Goal: Transaction & Acquisition: Purchase product/service

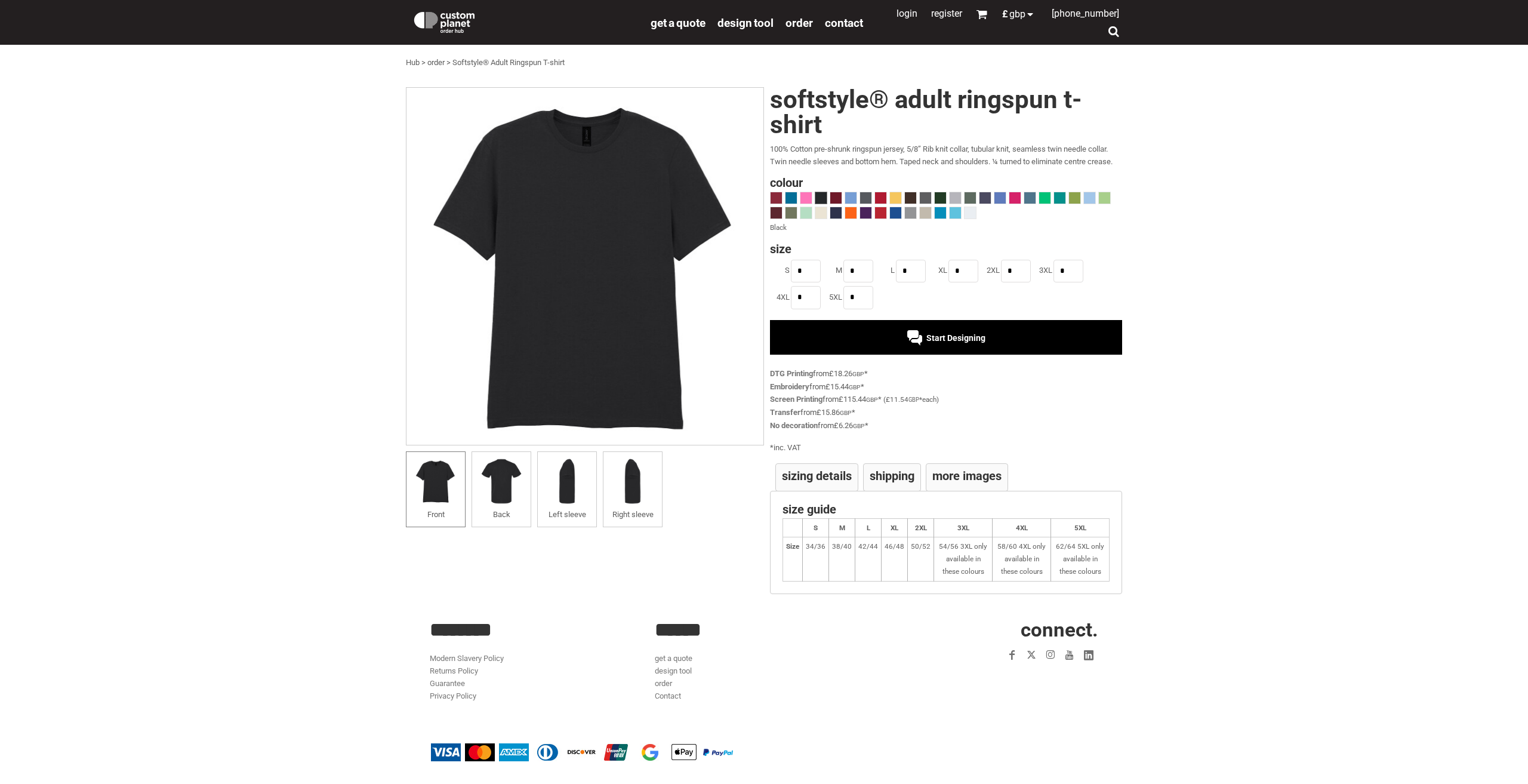
click at [955, 473] on h4 "More Images" at bounding box center [967, 476] width 69 height 12
click at [881, 345] on div "Start Designing" at bounding box center [946, 337] width 352 height 35
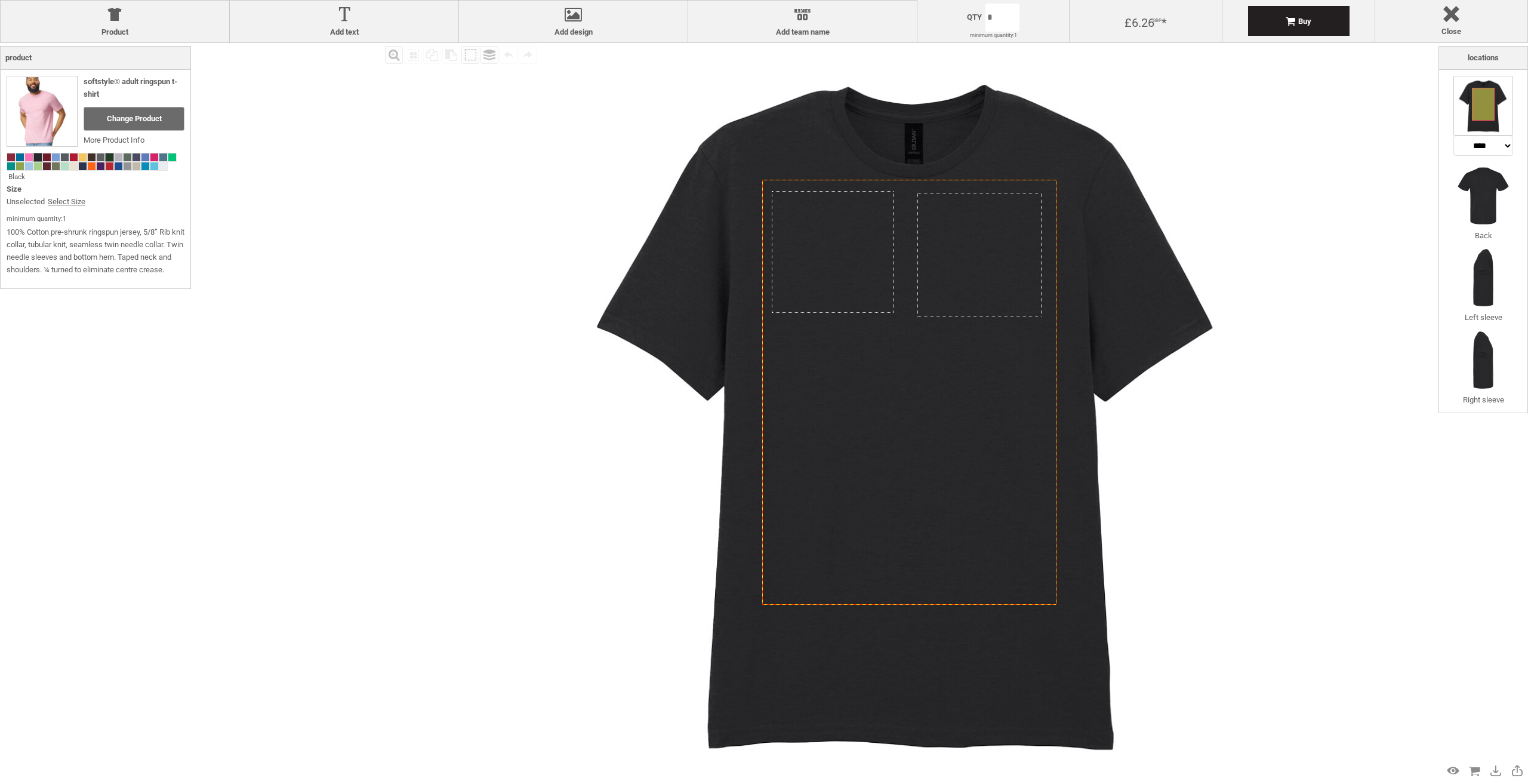
click at [107, 156] on span at bounding box center [109, 157] width 8 height 8
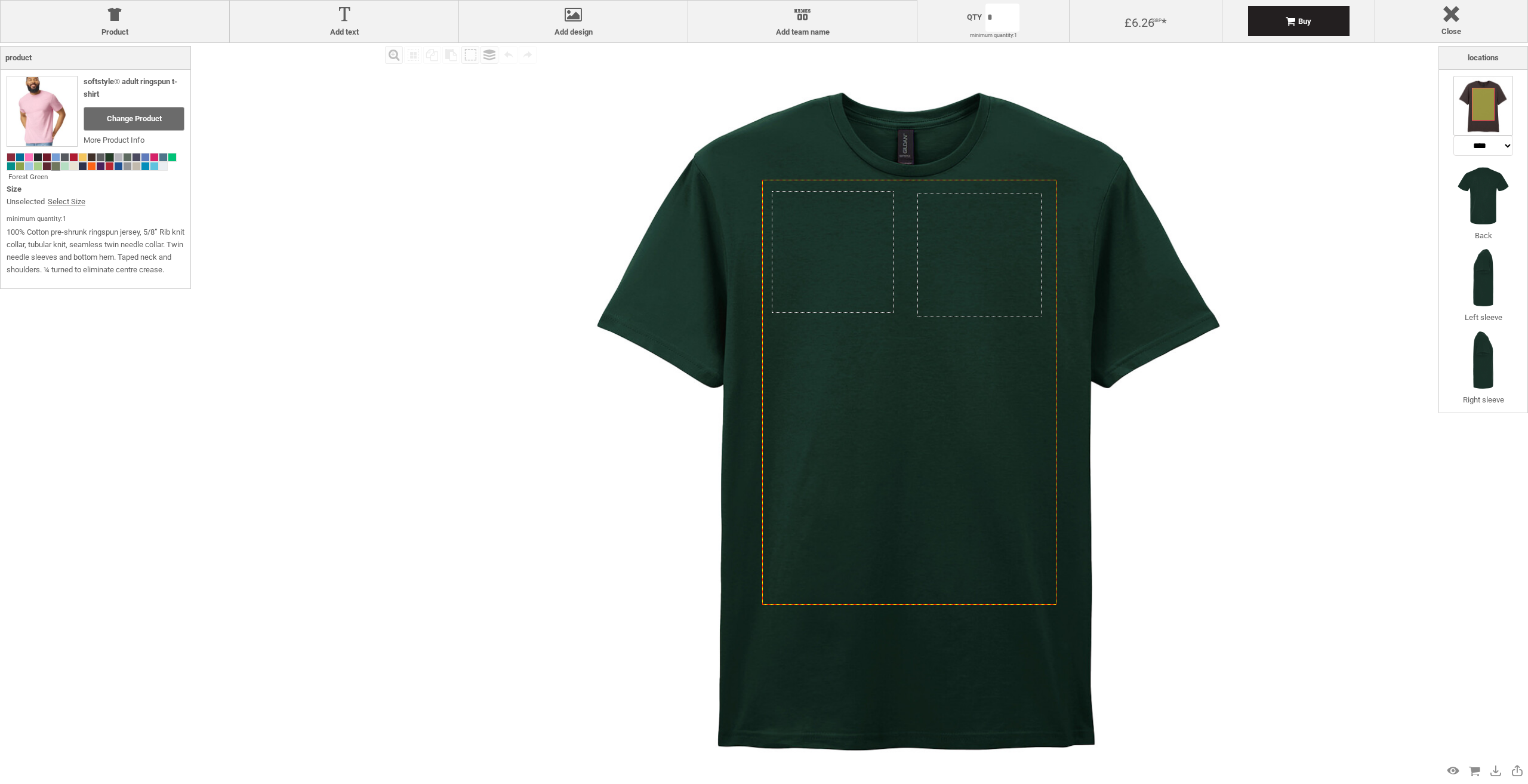
click at [53, 166] on span at bounding box center [56, 166] width 8 height 8
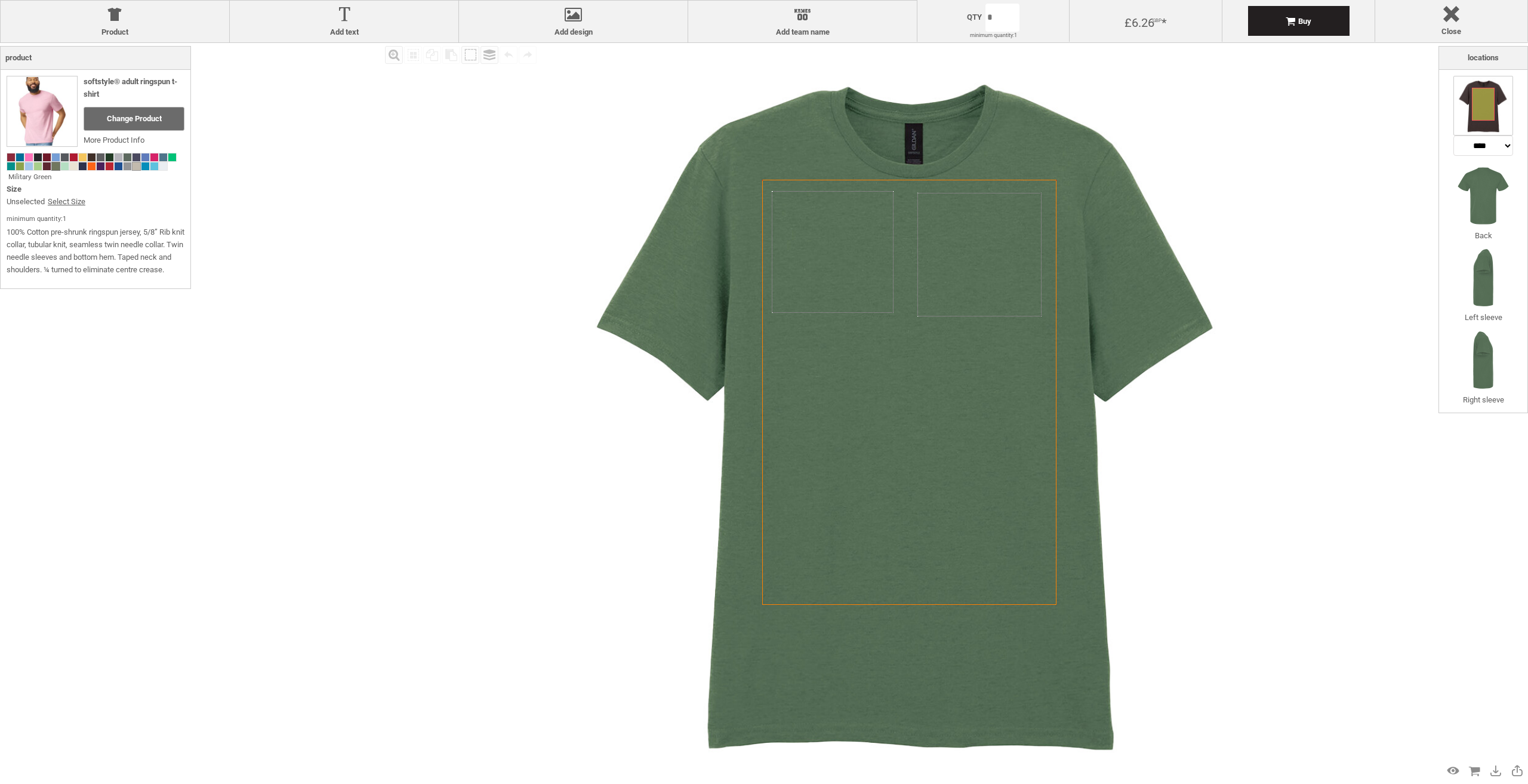
click at [137, 168] on span at bounding box center [136, 166] width 8 height 8
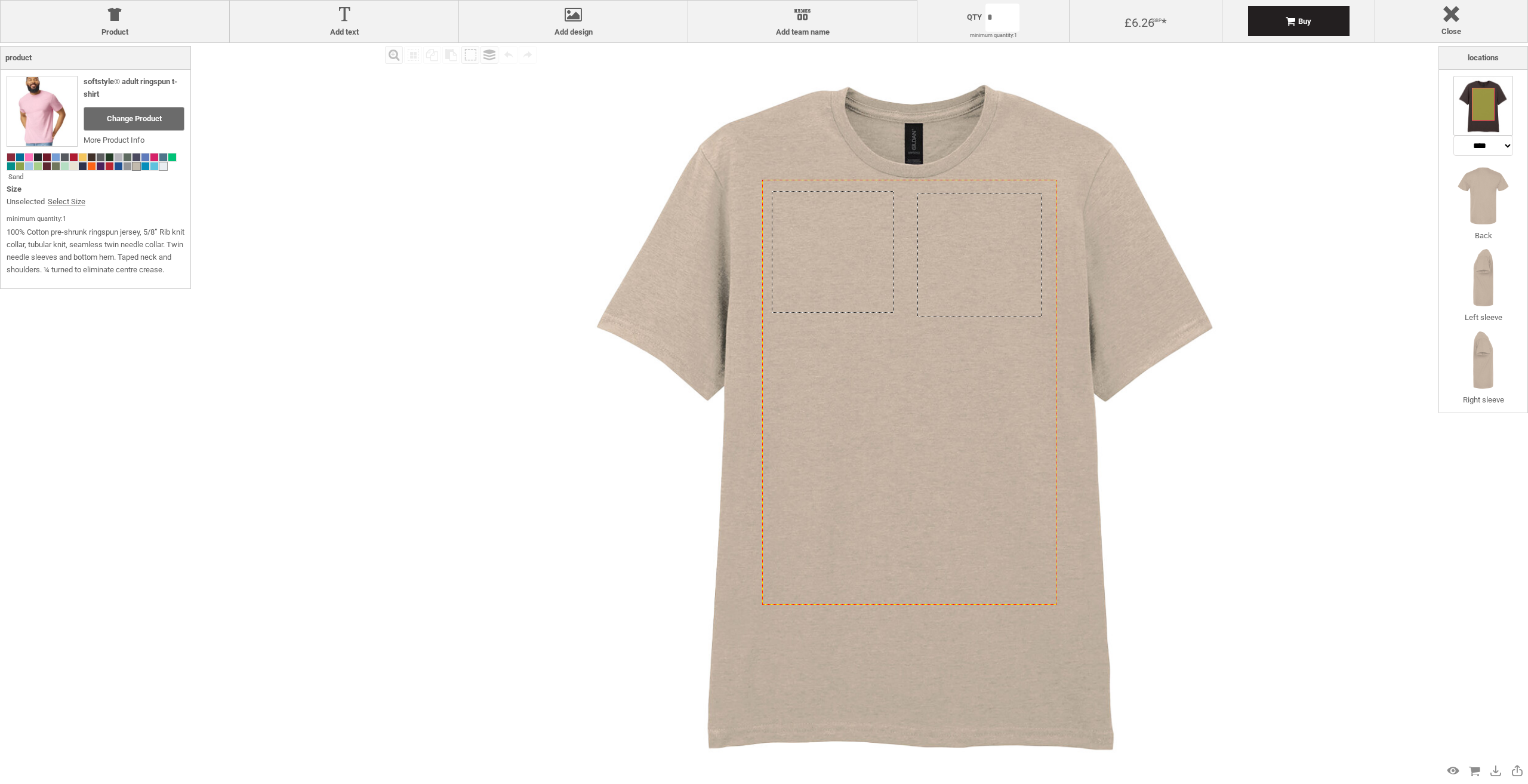
click at [165, 165] on span at bounding box center [163, 166] width 8 height 8
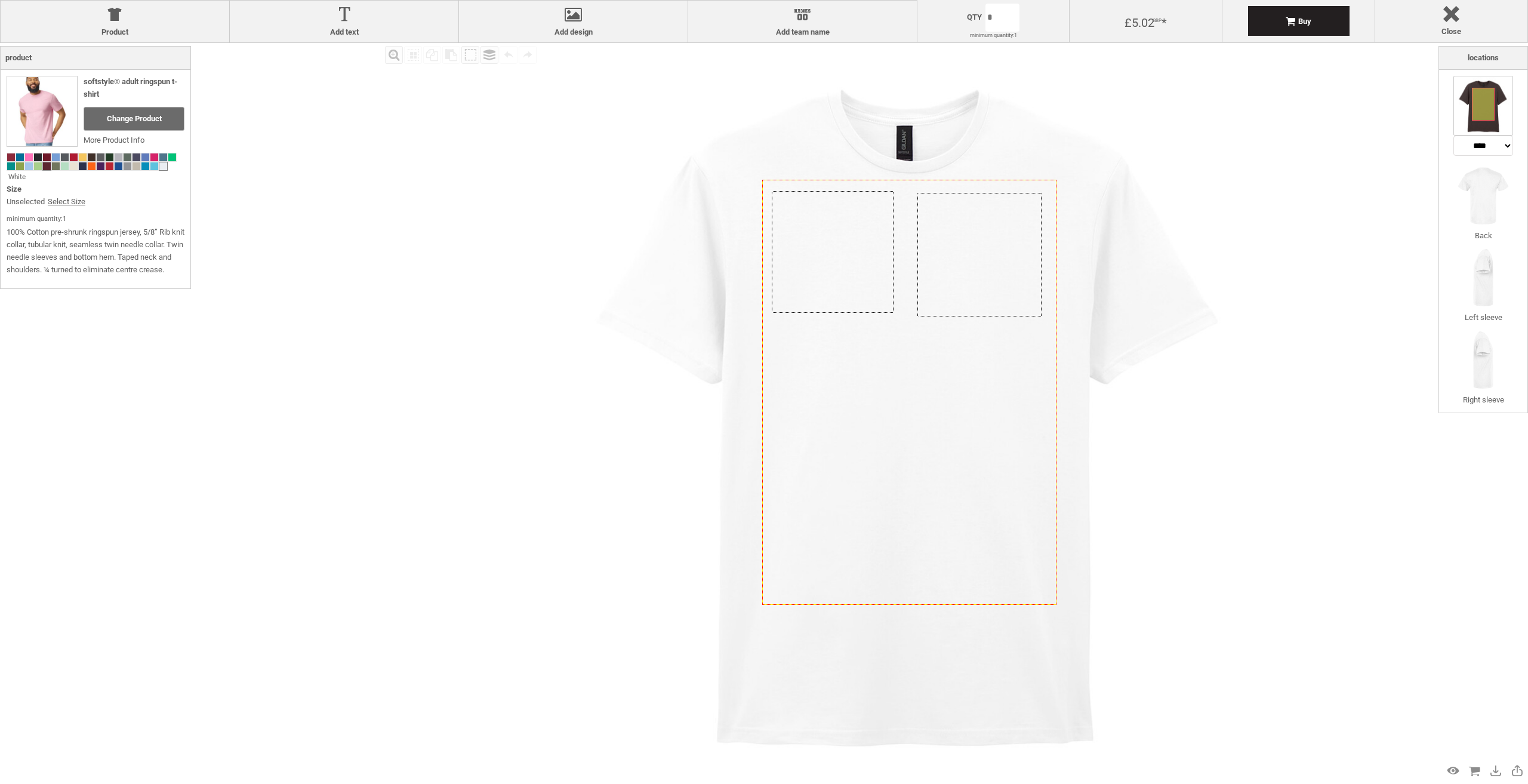
click at [47, 168] on span at bounding box center [46, 166] width 8 height 8
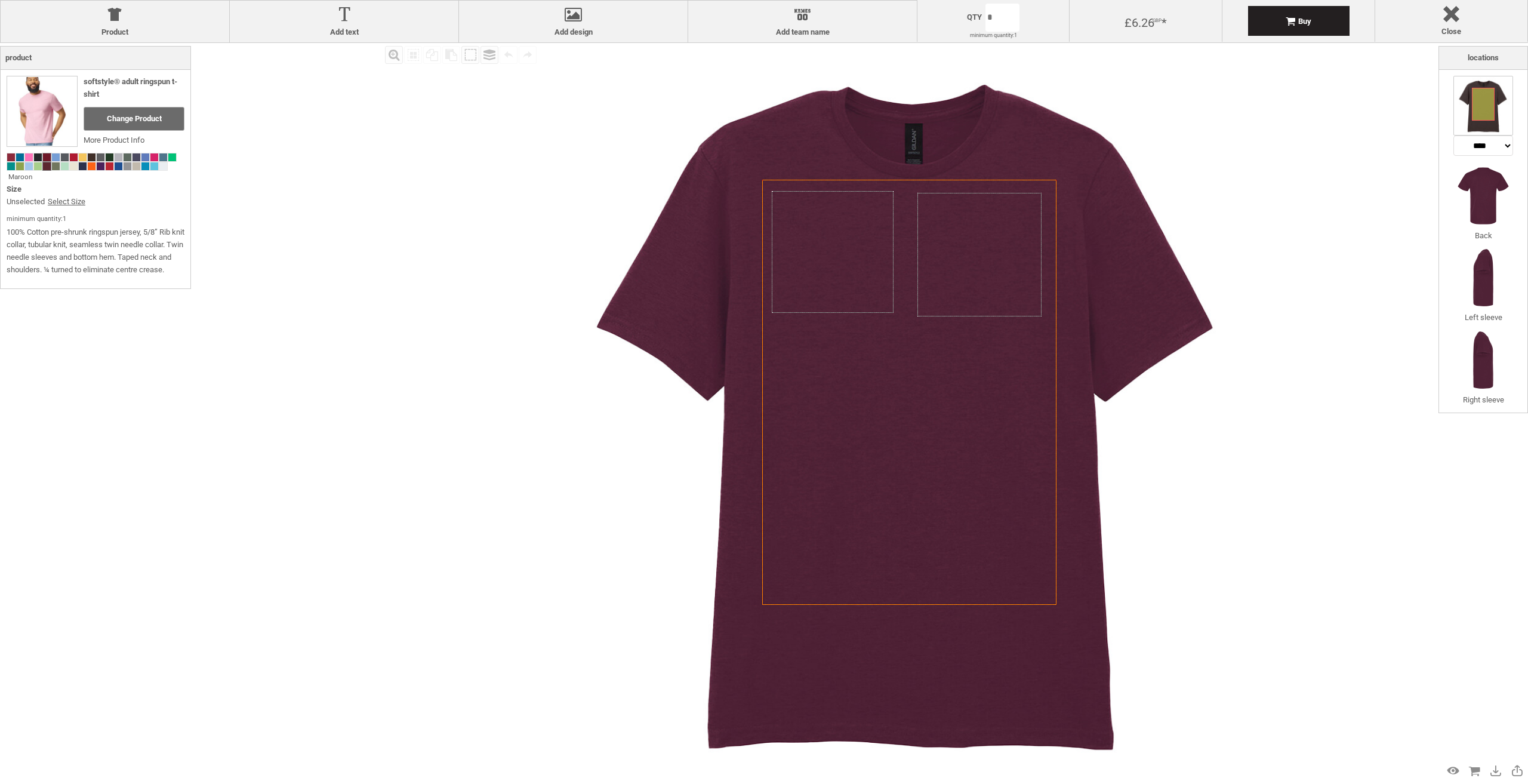
click at [45, 156] on span at bounding box center [46, 157] width 8 height 8
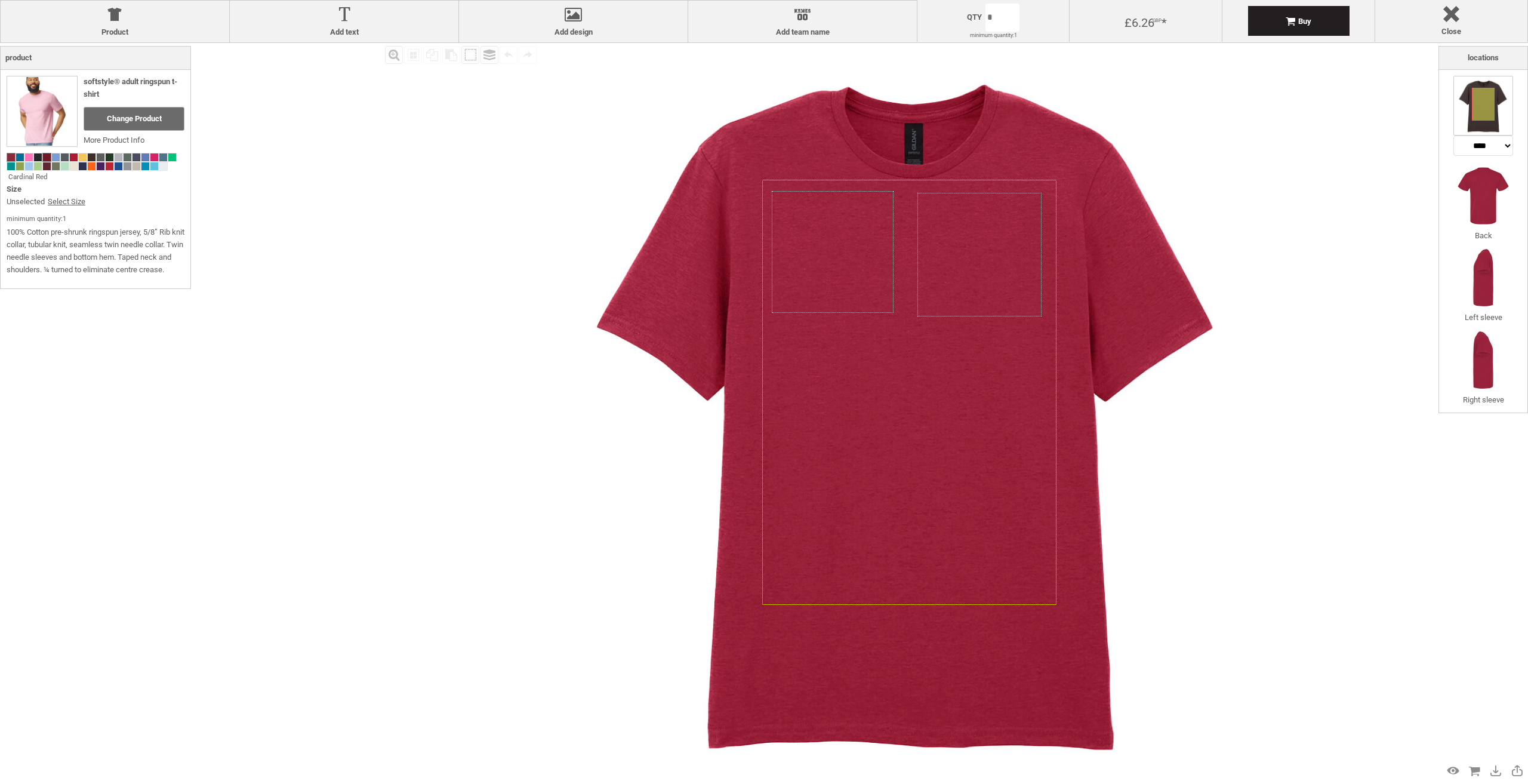
click at [7, 156] on span at bounding box center [11, 157] width 8 height 8
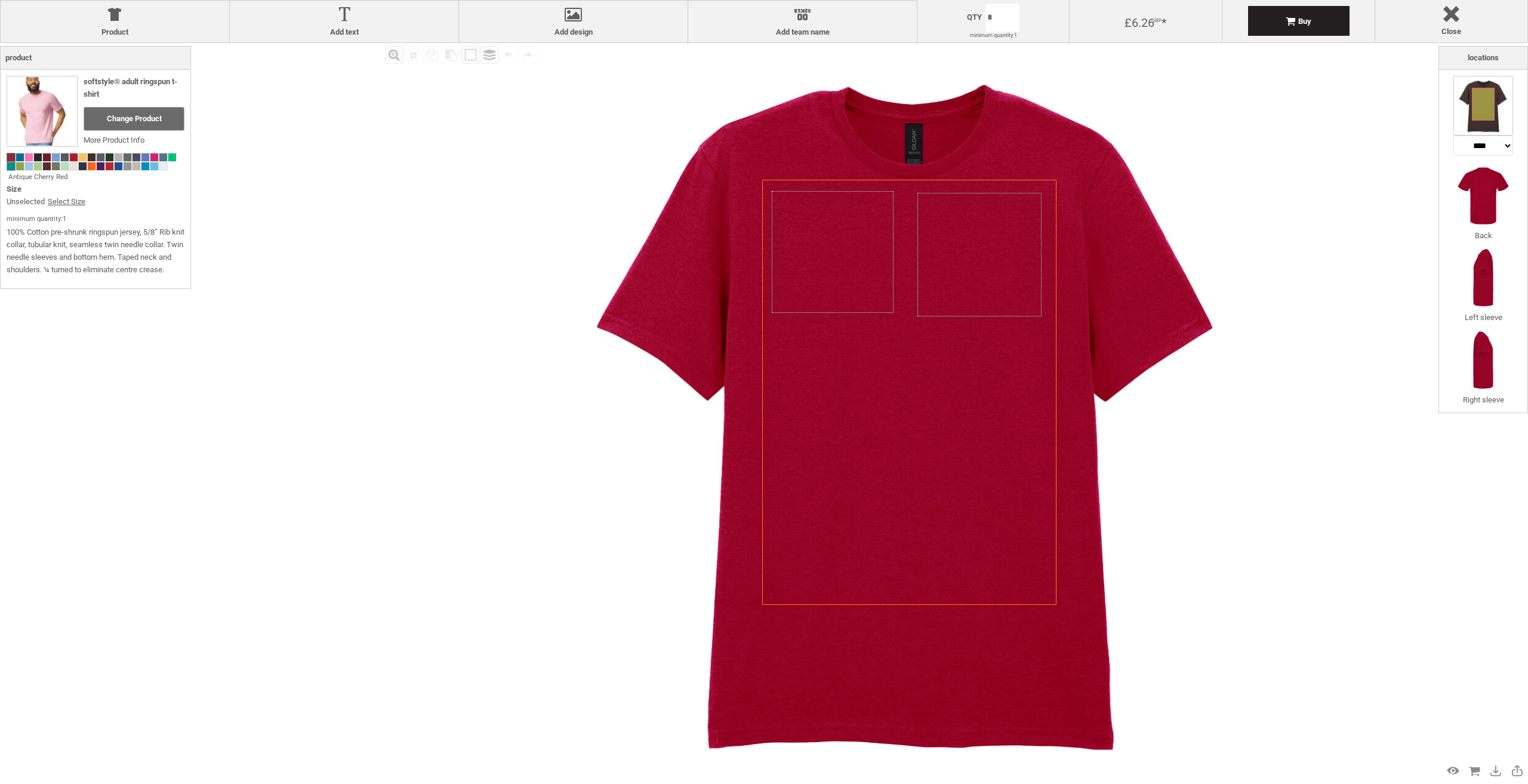
click at [8, 165] on span at bounding box center [11, 166] width 8 height 8
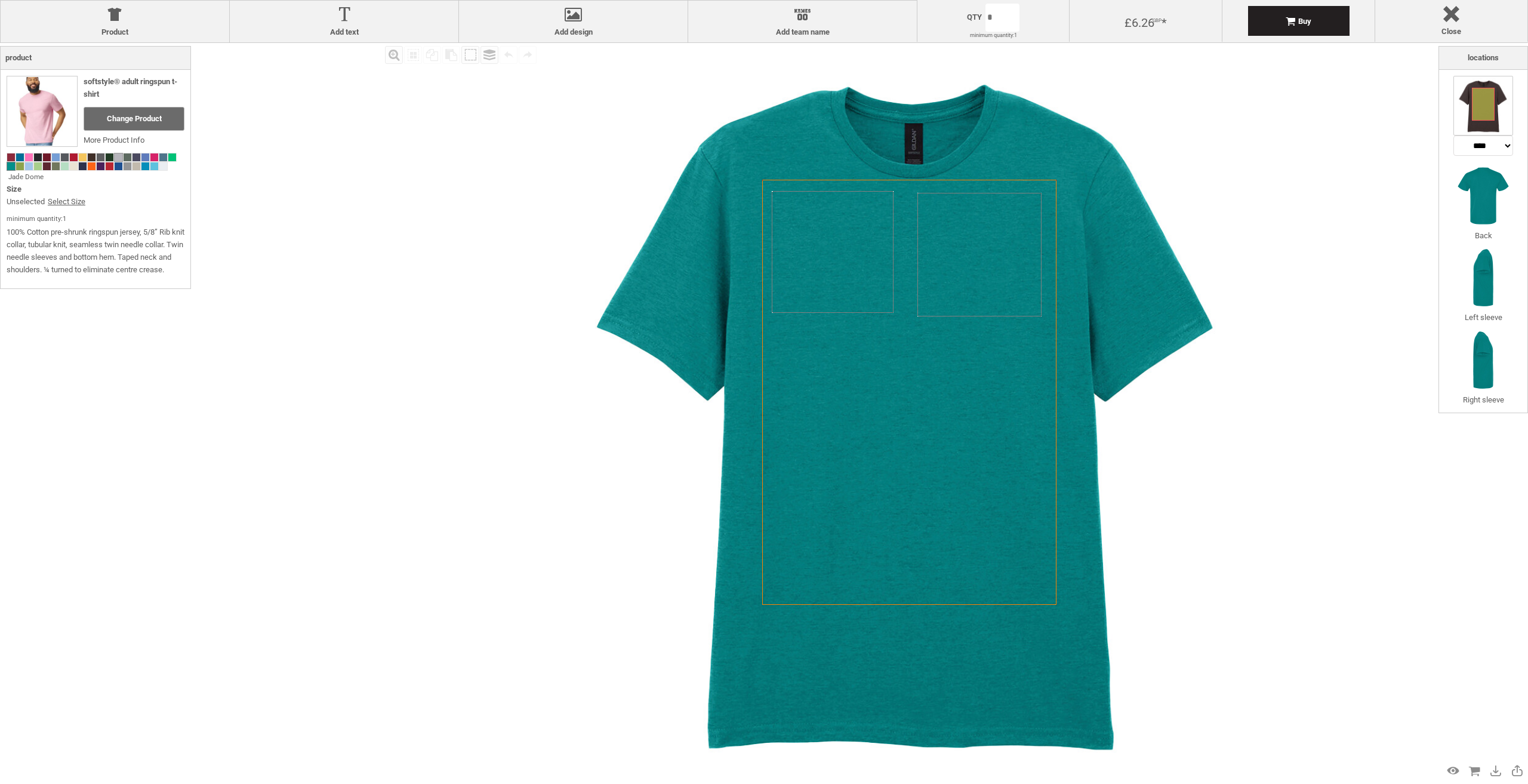
click at [120, 154] on span at bounding box center [118, 157] width 8 height 8
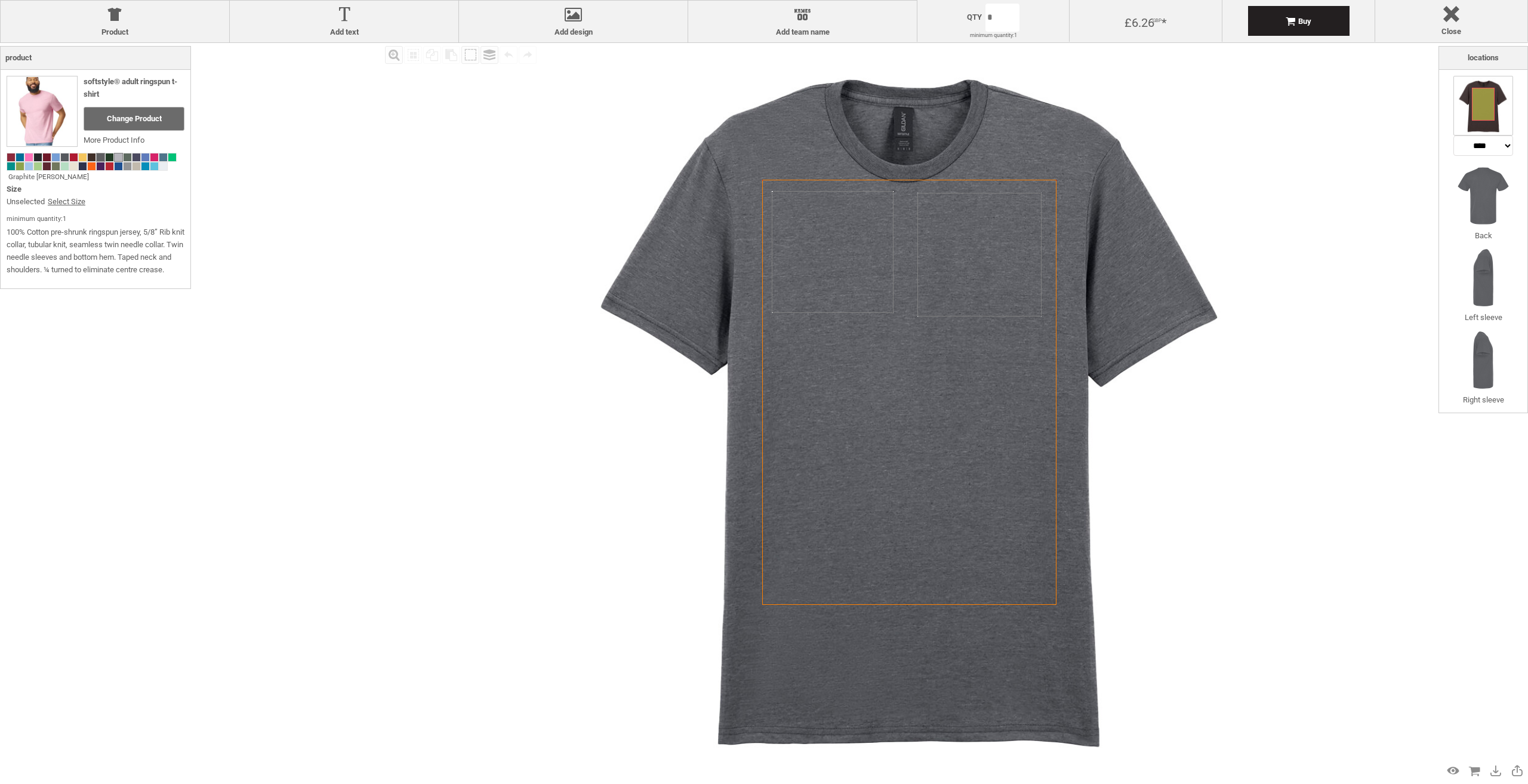
click at [98, 155] on span at bounding box center [101, 157] width 8 height 8
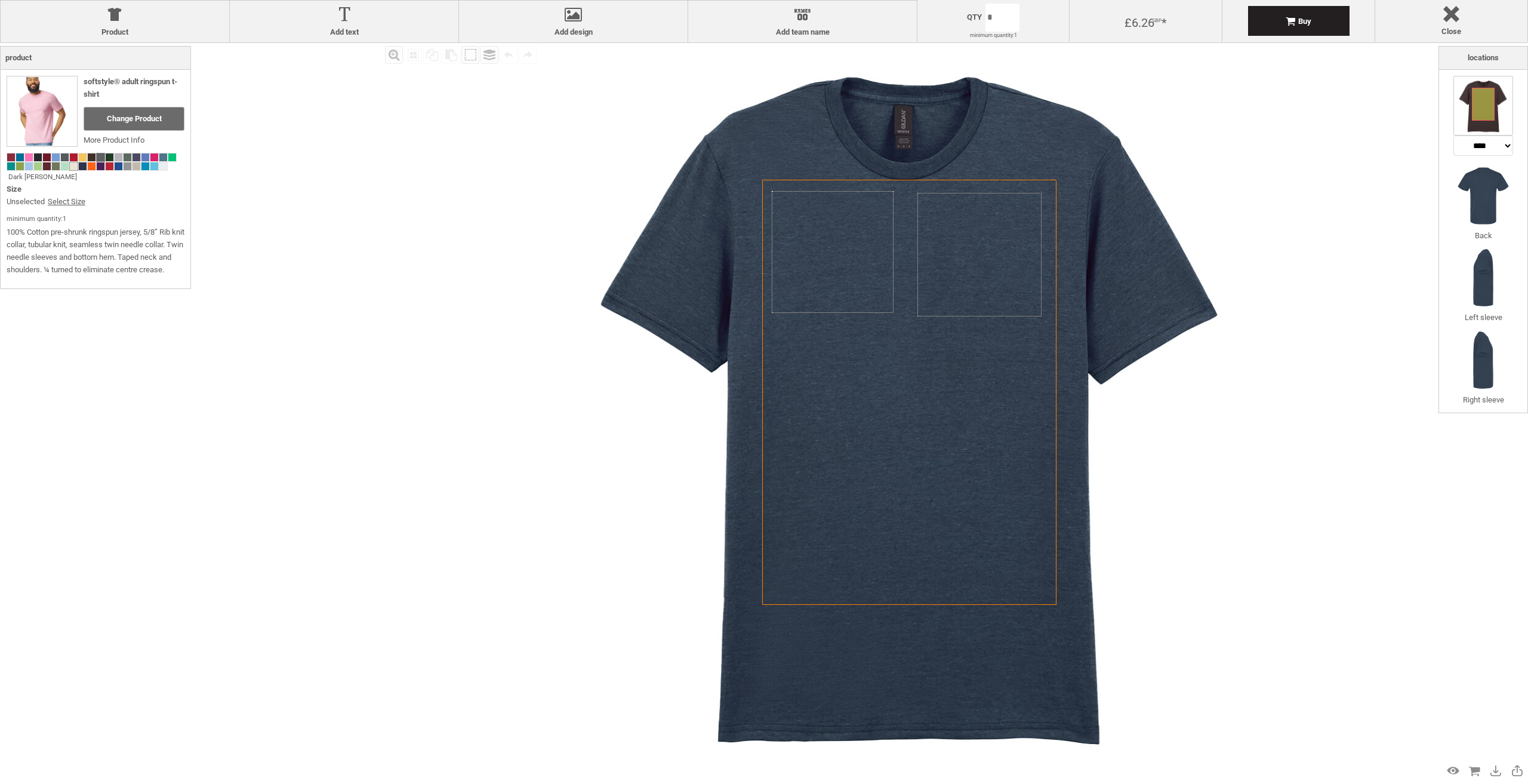
click at [74, 167] on span at bounding box center [74, 166] width 8 height 8
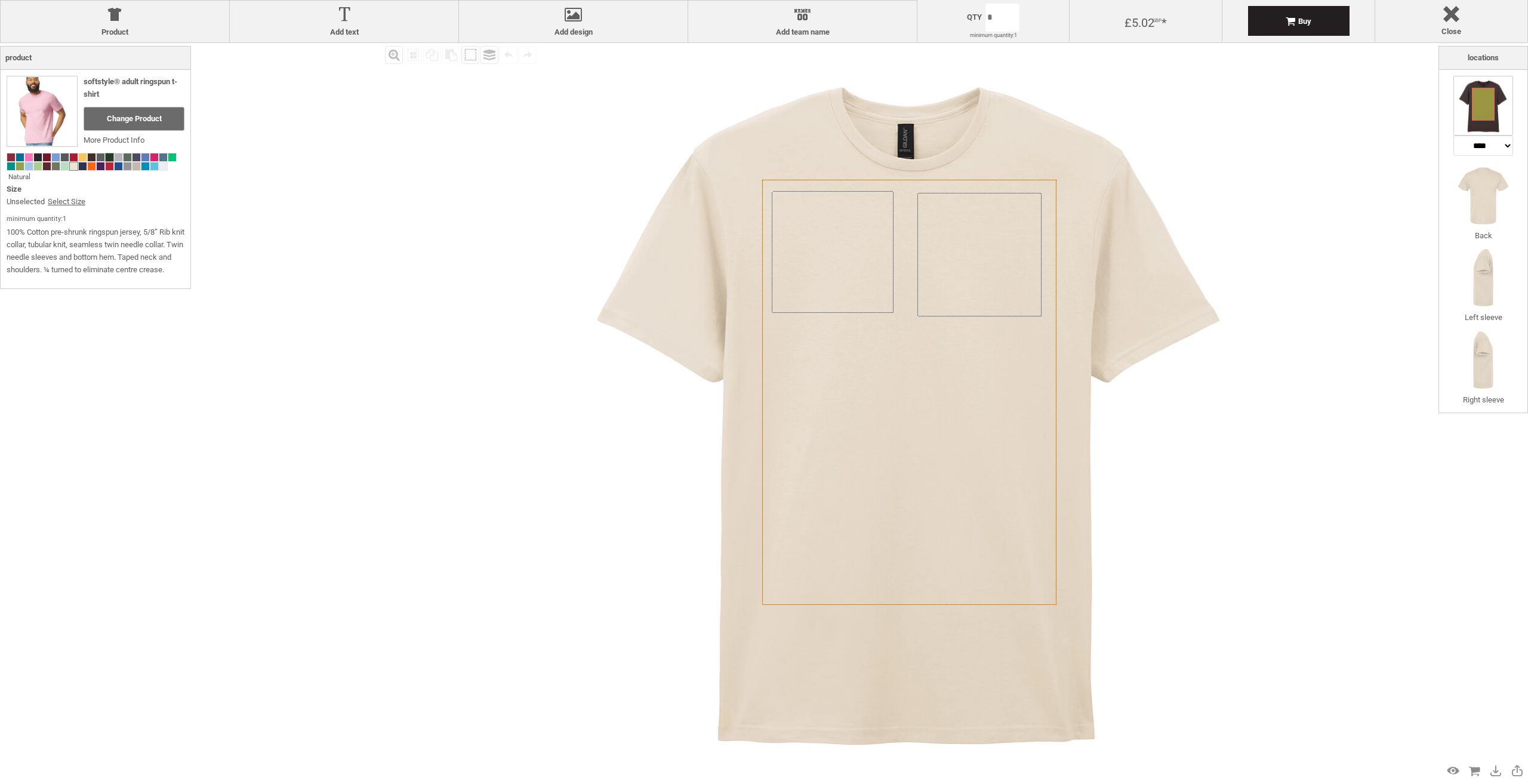
click at [109, 153] on span at bounding box center [109, 157] width 8 height 8
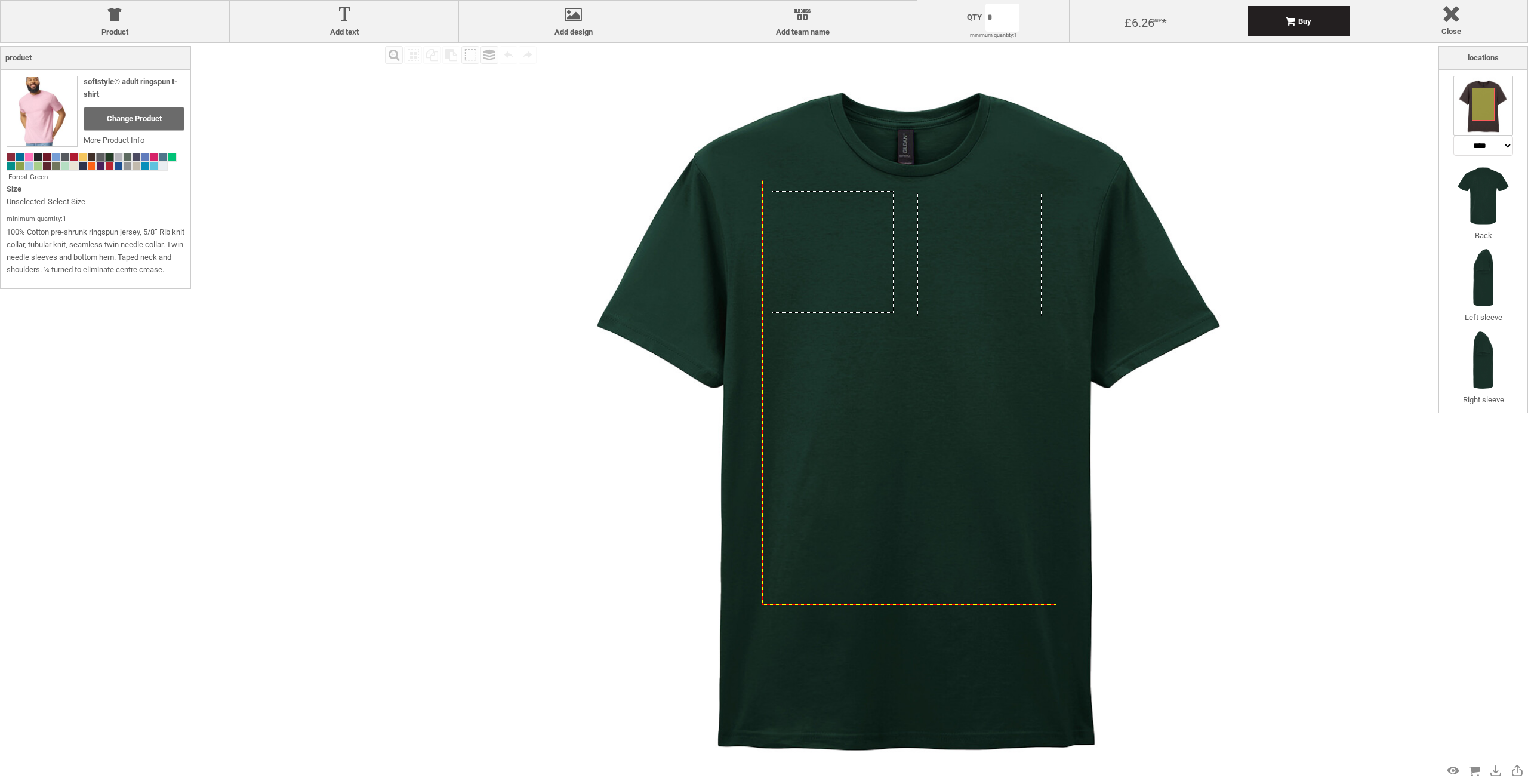
click at [101, 155] on span at bounding box center [101, 157] width 8 height 8
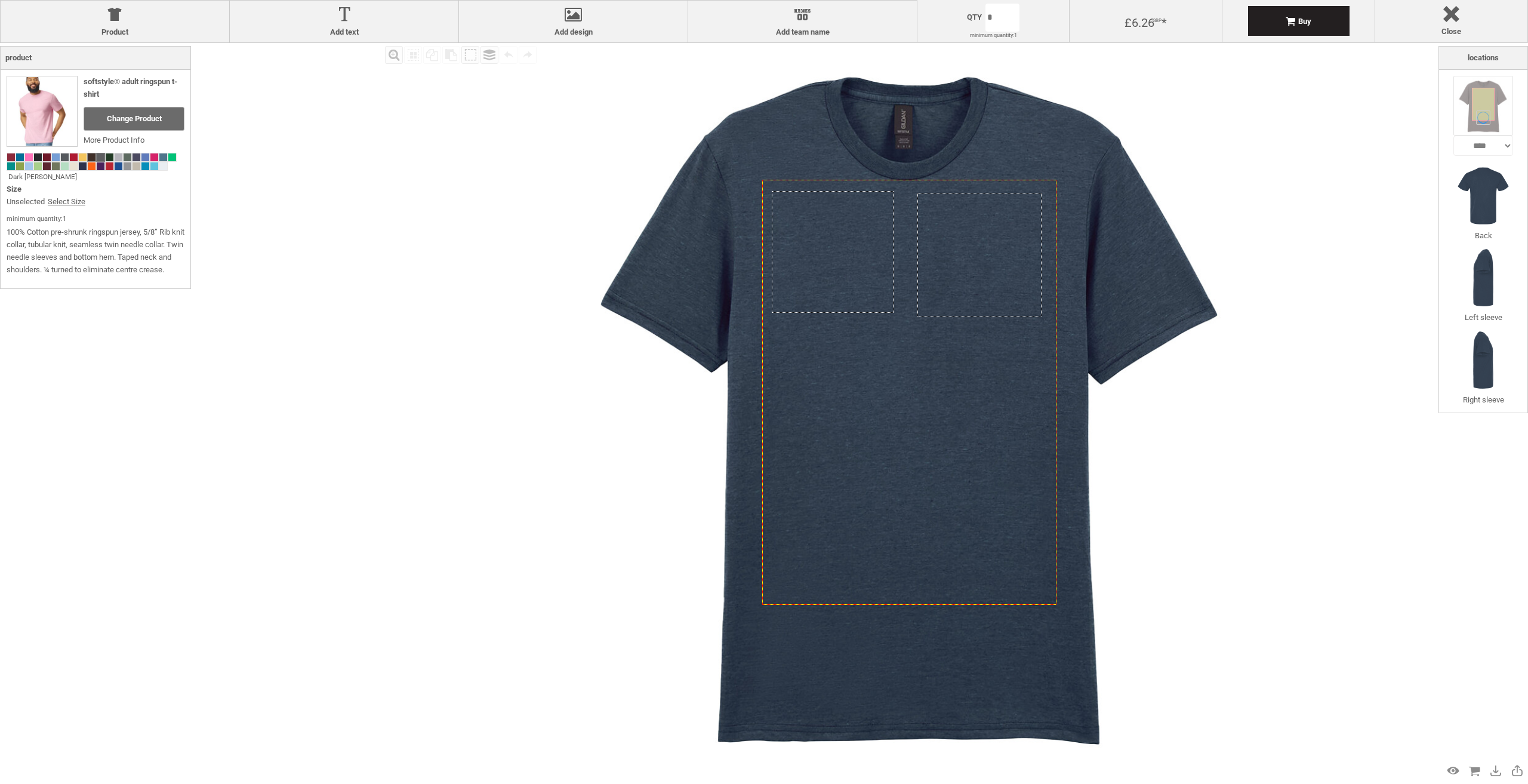
click at [90, 156] on span at bounding box center [92, 157] width 8 height 8
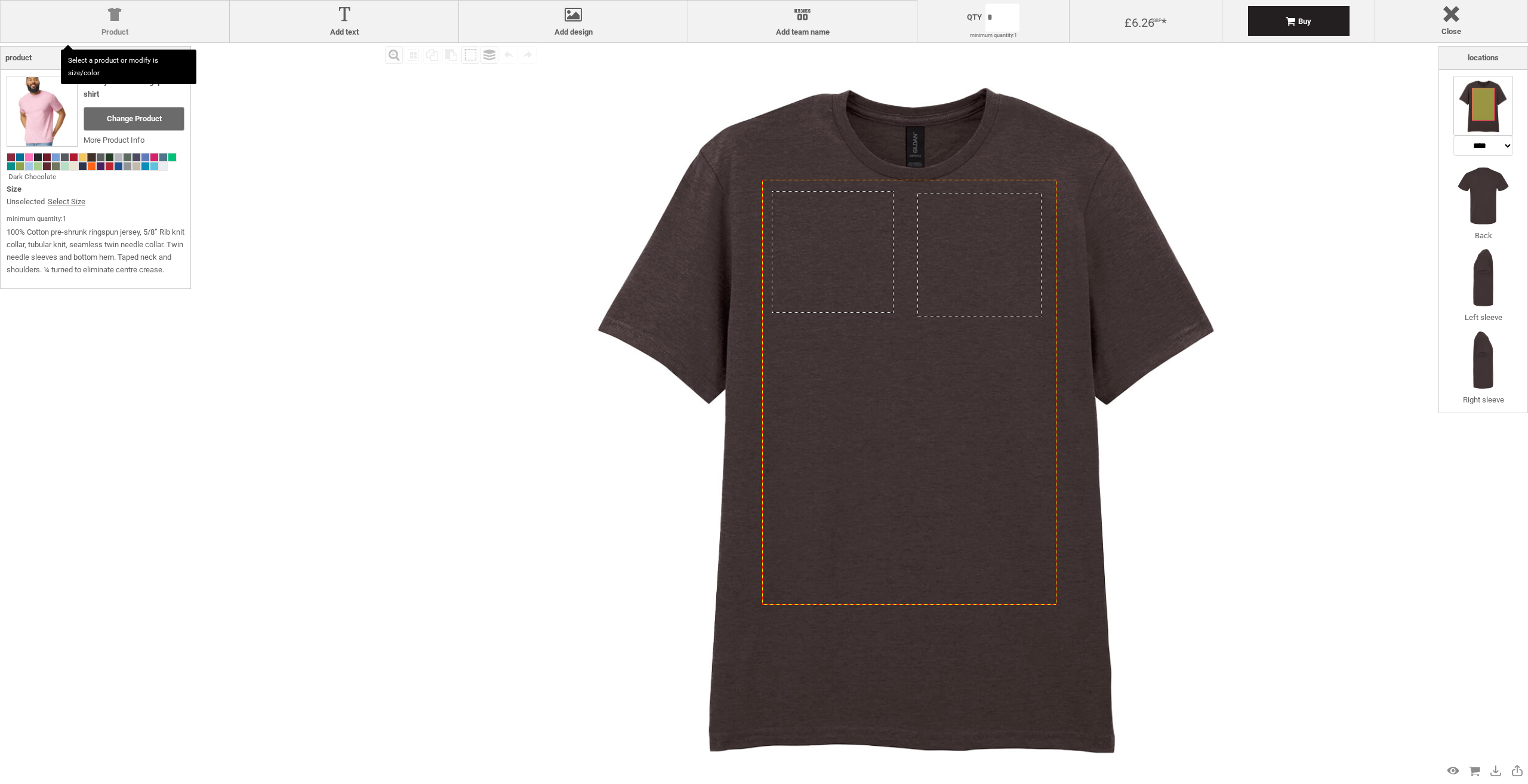
click at [150, 18] on div at bounding box center [114, 16] width 217 height 21
click at [90, 25] on div at bounding box center [114, 16] width 217 height 21
click at [140, 114] on span "Change Product" at bounding box center [134, 118] width 55 height 9
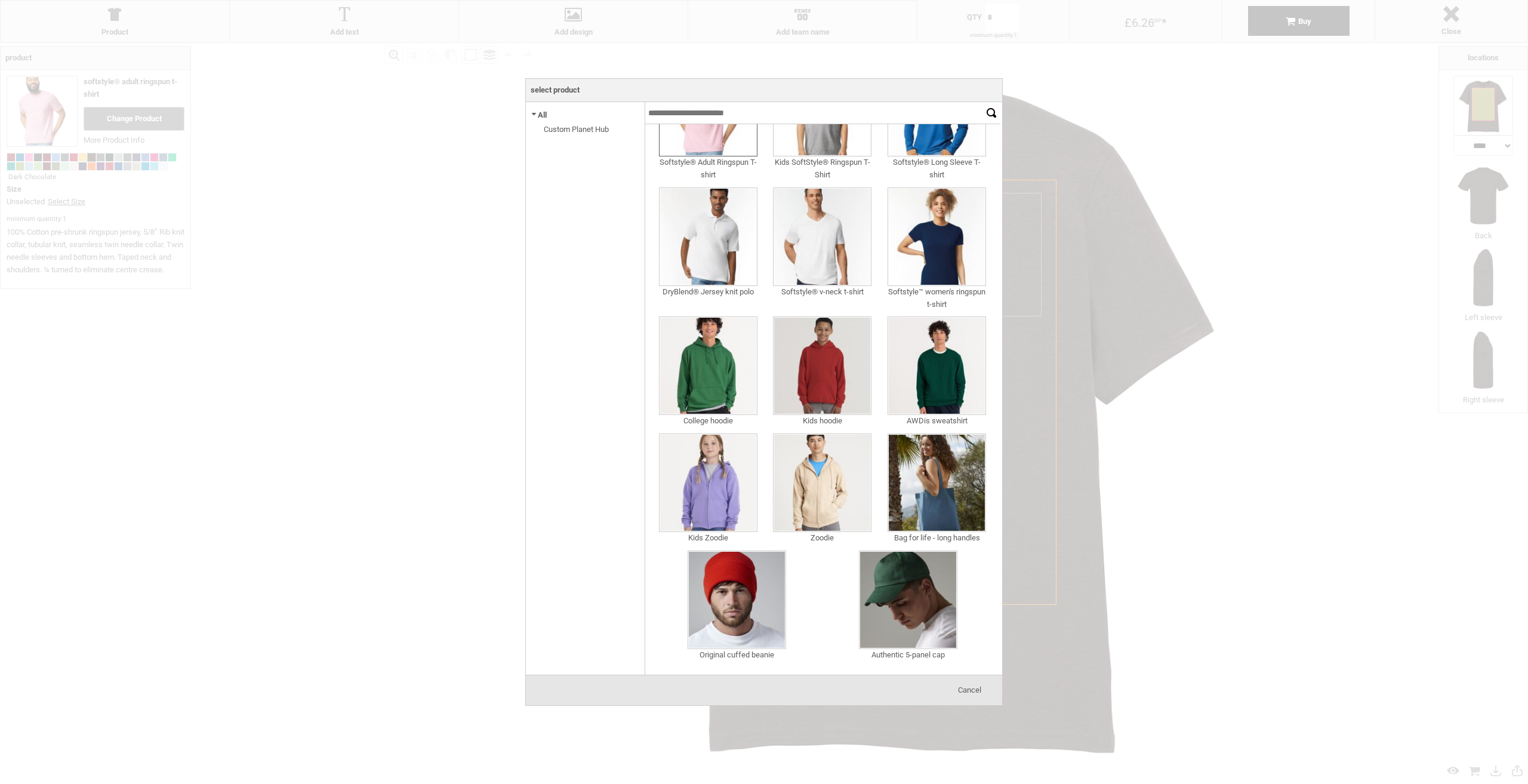
scroll to position [84, 0]
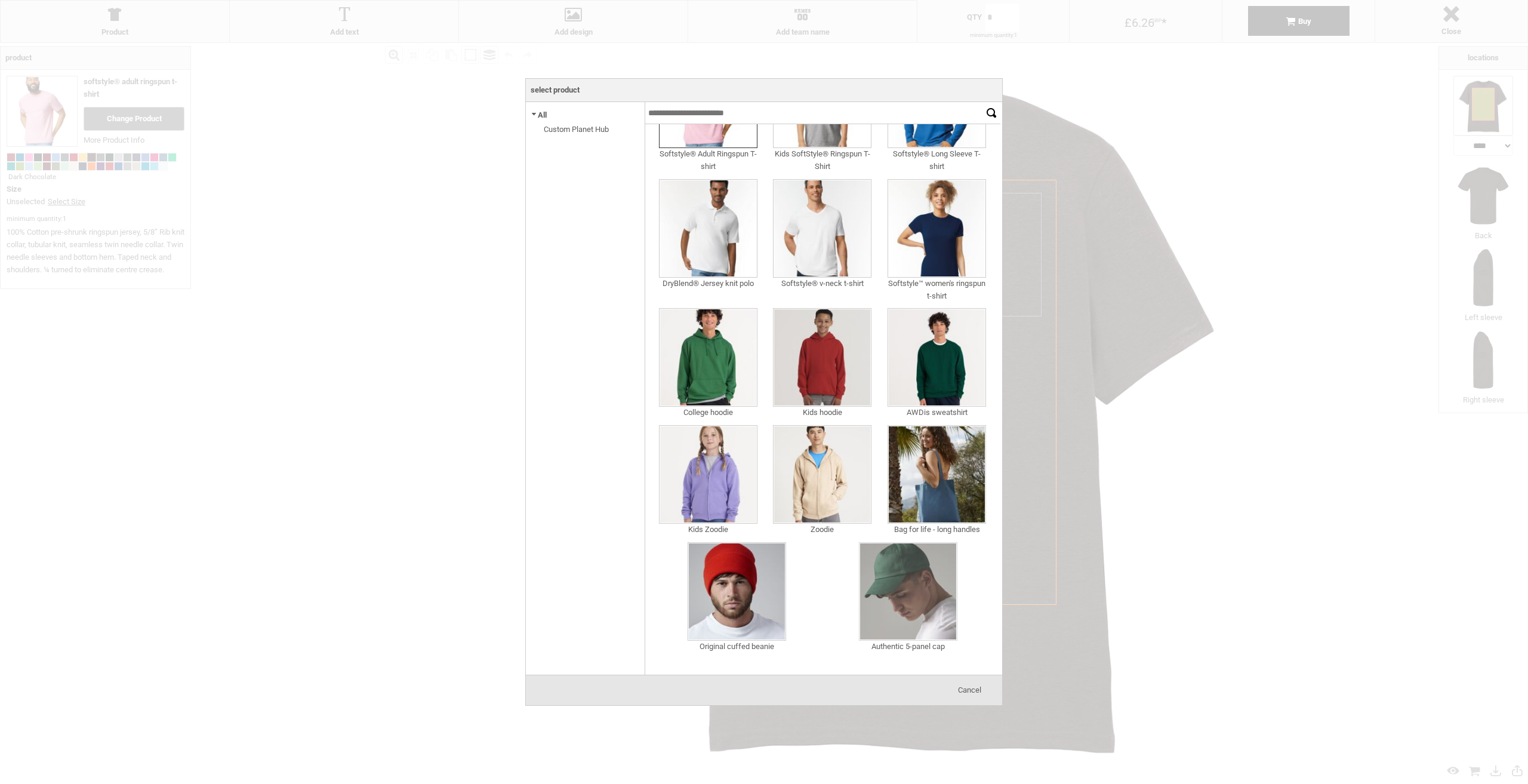
click at [905, 594] on img at bounding box center [908, 591] width 99 height 99
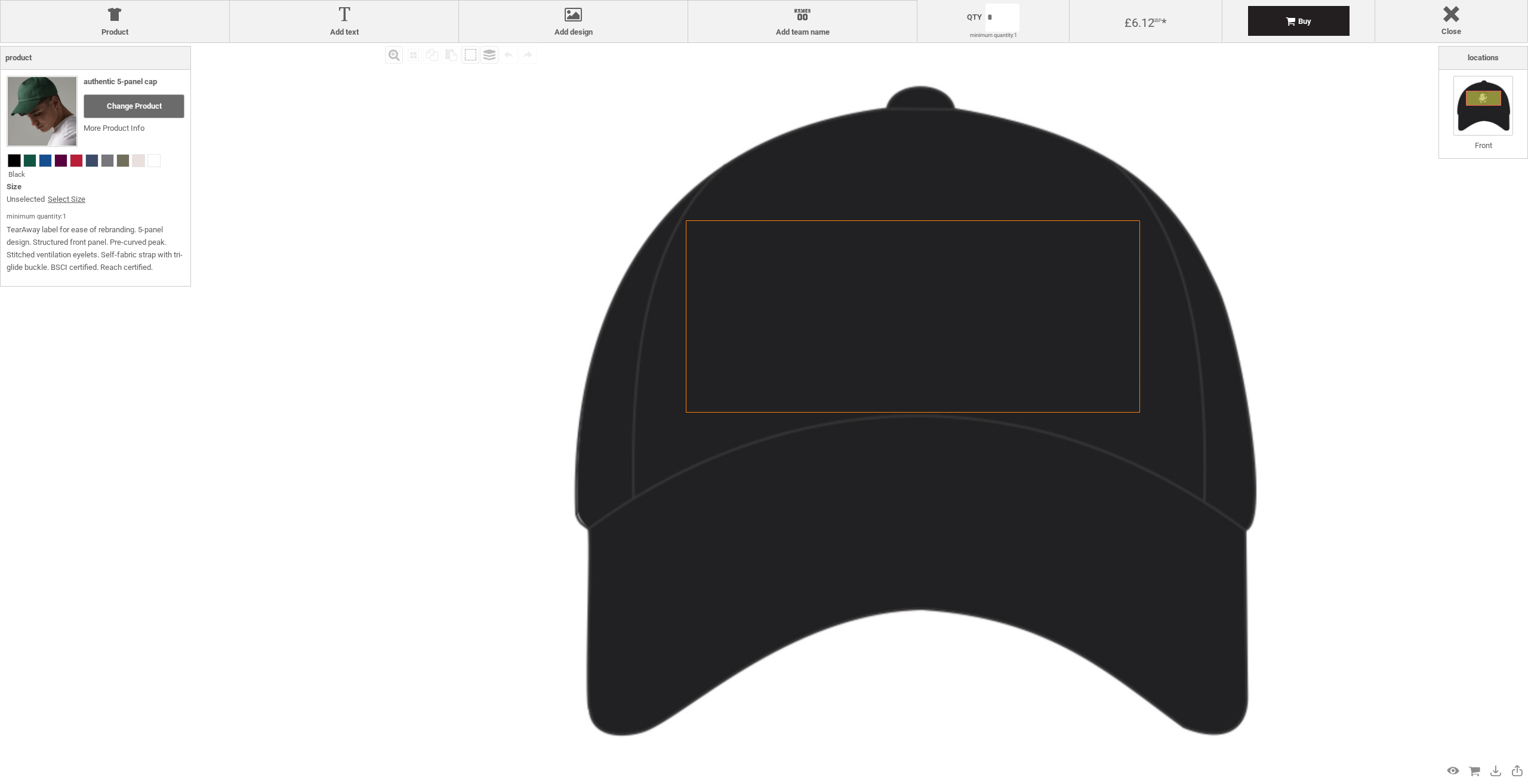
click at [15, 159] on span at bounding box center [14, 160] width 12 height 12
click at [567, 23] on div at bounding box center [573, 16] width 217 height 21
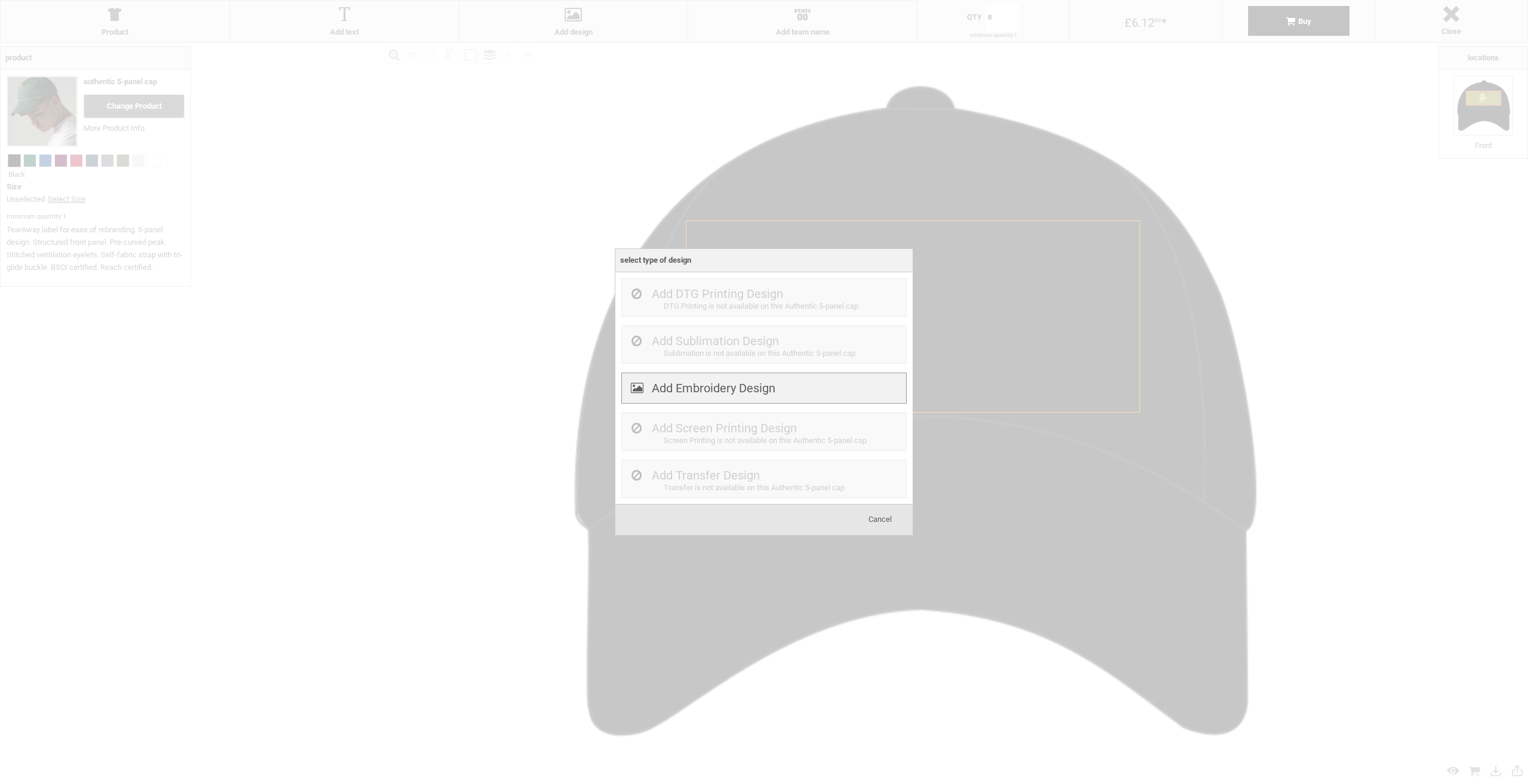
click at [805, 393] on div "Add Embroidery Design" at bounding box center [764, 388] width 285 height 31
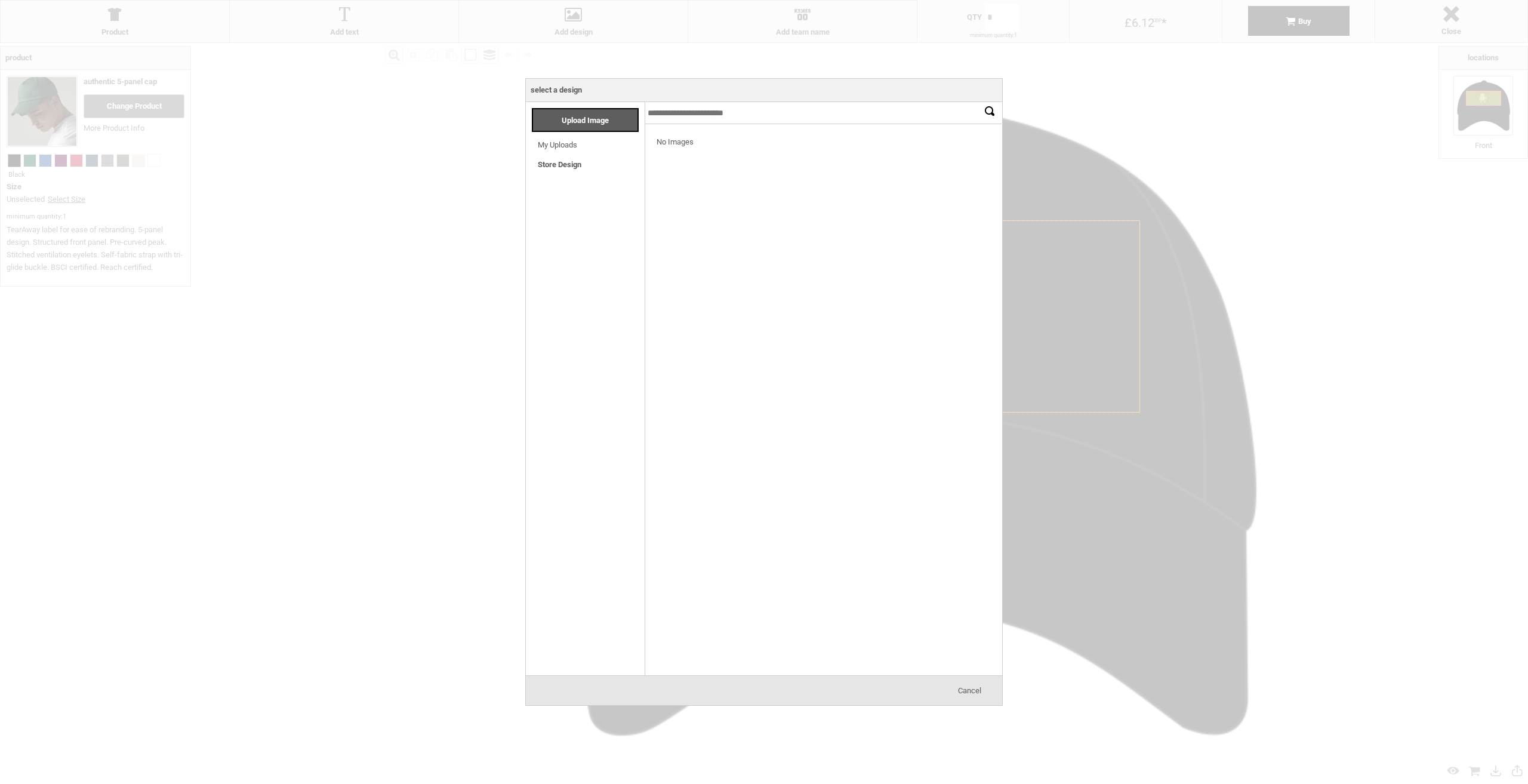
click at [571, 145] on link "My Uploads" at bounding box center [557, 144] width 40 height 9
click at [574, 165] on link "Store Design" at bounding box center [559, 165] width 43 height 9
click at [578, 113] on div "Upload Image" at bounding box center [586, 120] width 107 height 24
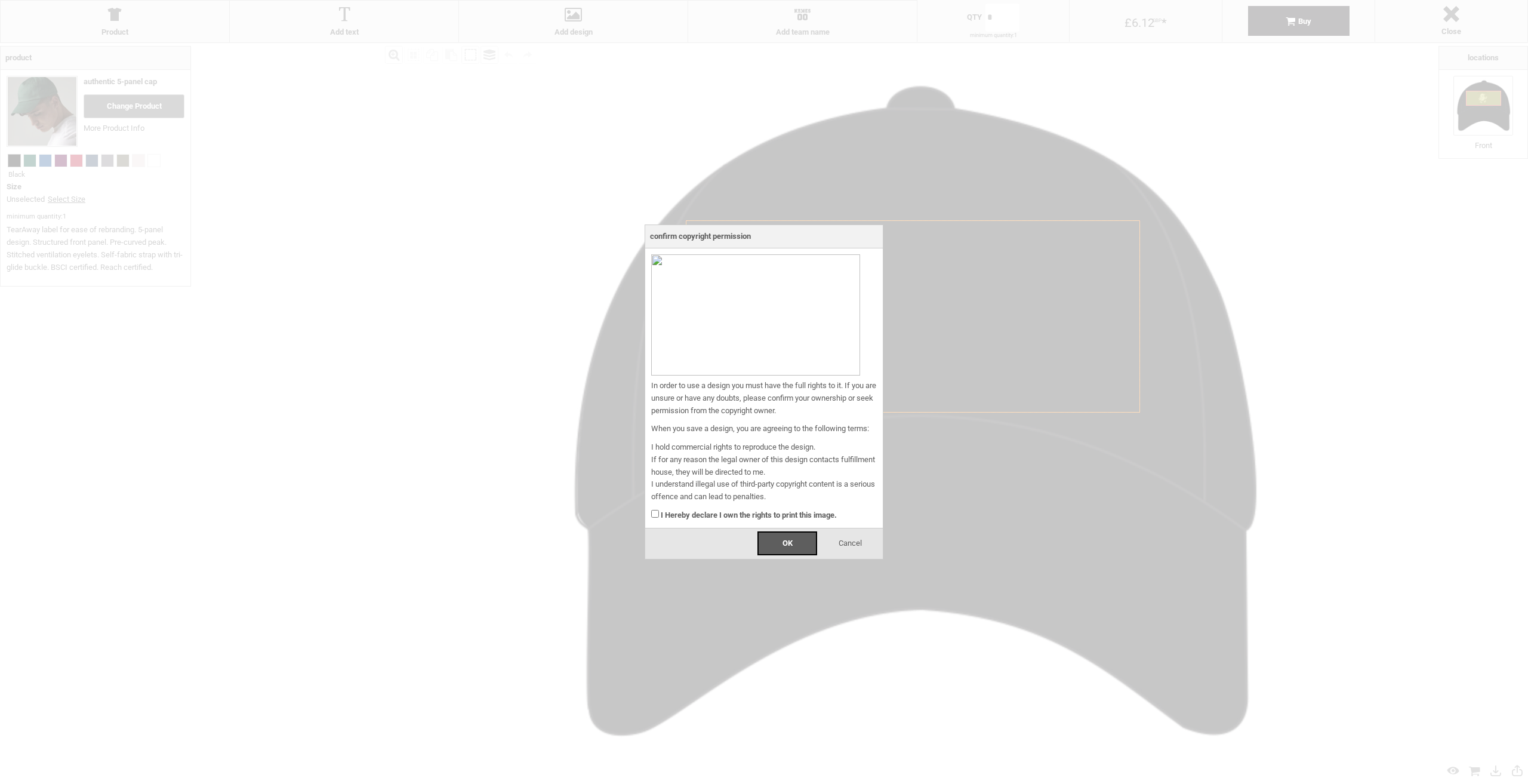
click at [856, 540] on span "Cancel" at bounding box center [850, 543] width 23 height 9
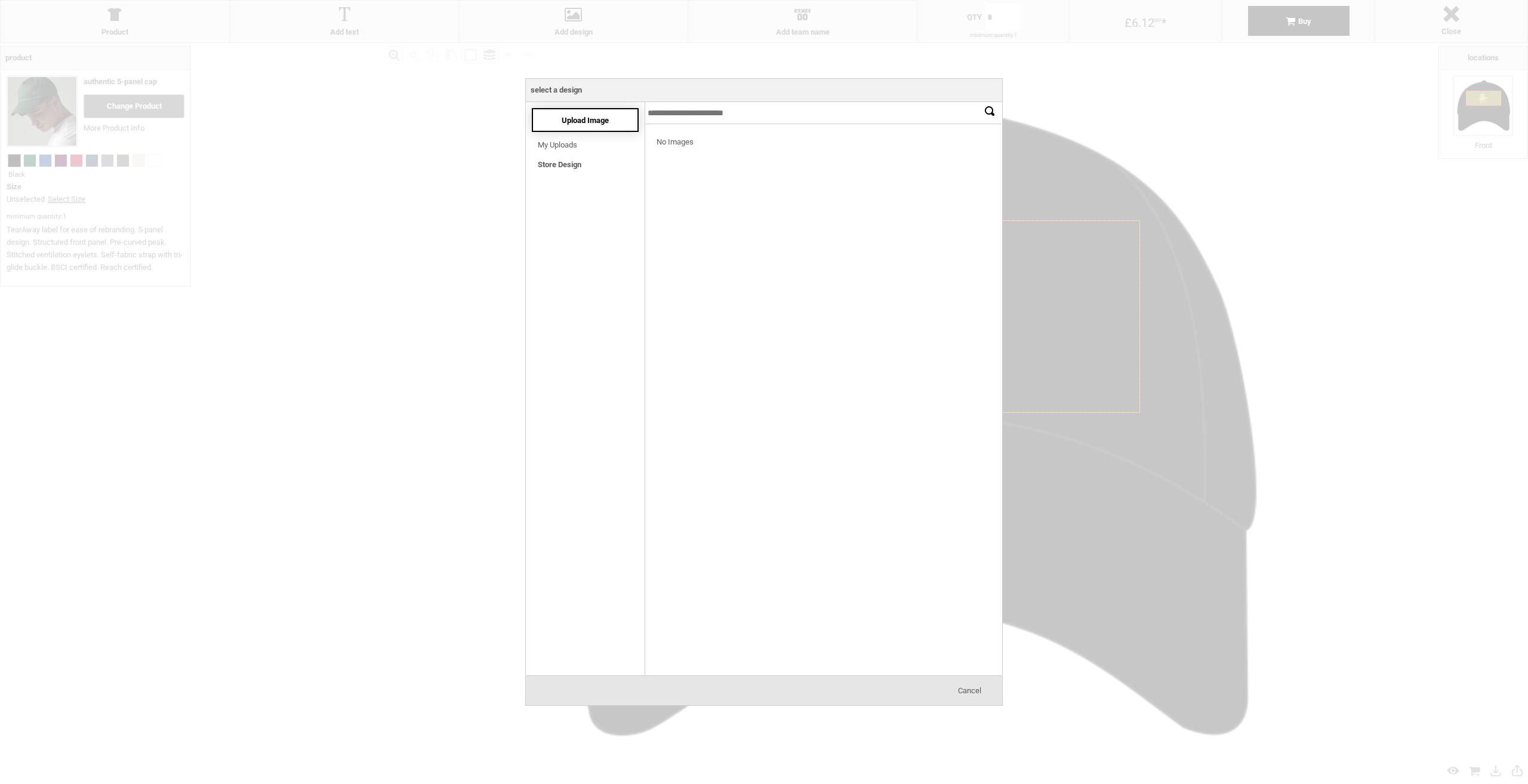
click at [594, 121] on span "Upload Image" at bounding box center [585, 120] width 47 height 9
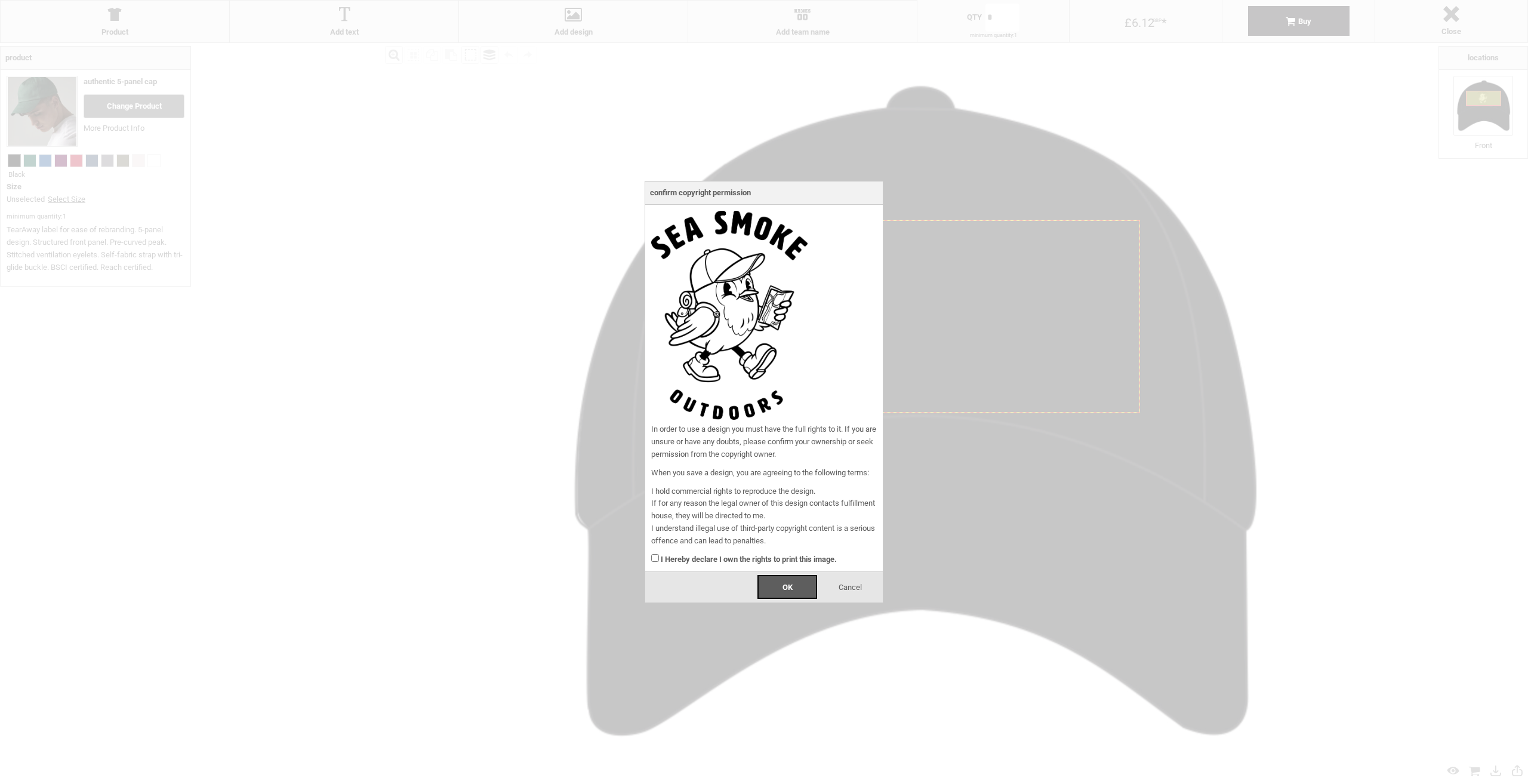
click at [655, 562] on div "I Hereby declare I own the rights to print this image." at bounding box center [764, 556] width 226 height 18
click at [768, 584] on div "OK" at bounding box center [787, 587] width 60 height 24
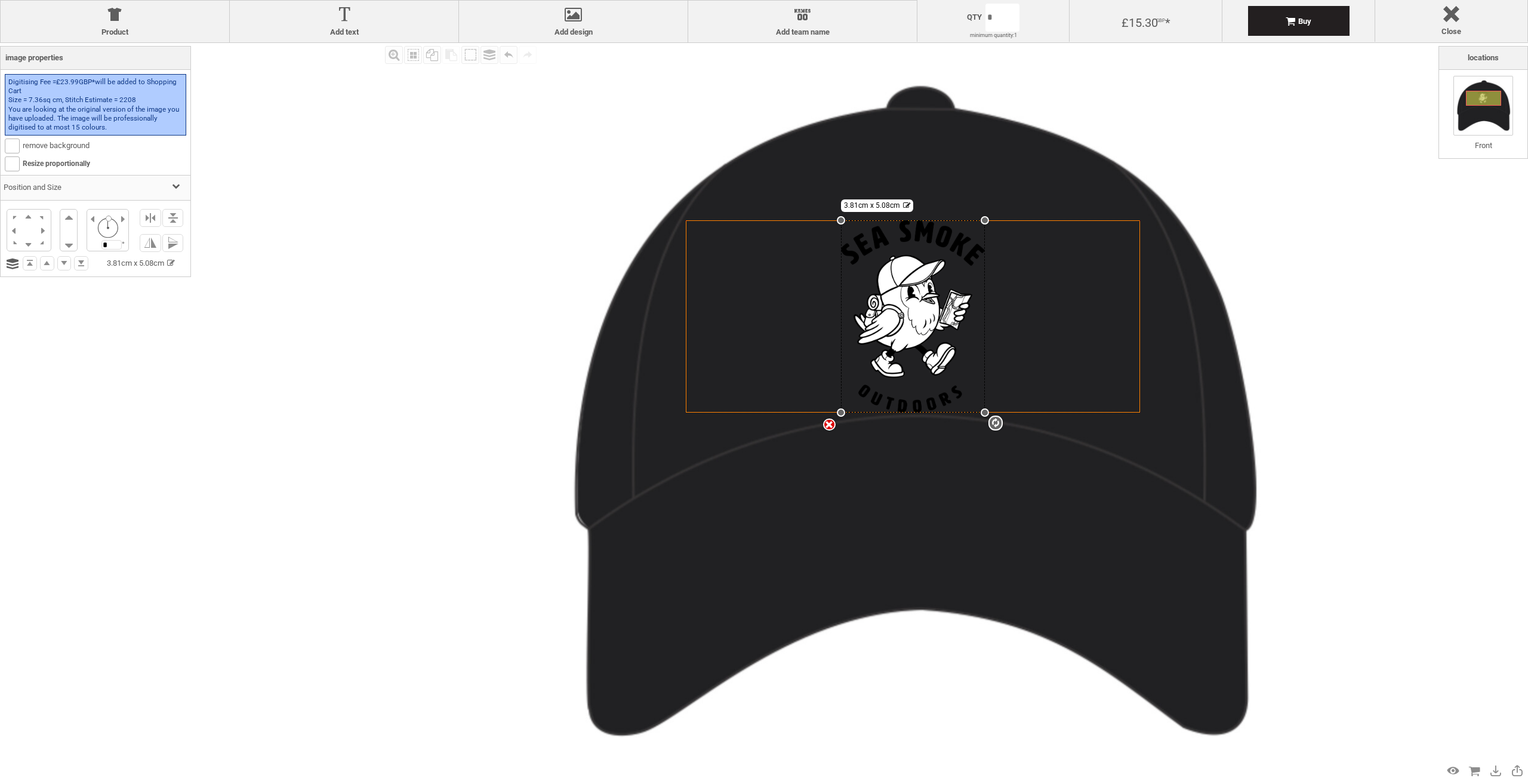
click at [931, 282] on div "settings 3.81cm x 5.08cm" at bounding box center [913, 317] width 143 height 192
click at [9, 147] on b at bounding box center [13, 146] width 14 height 14
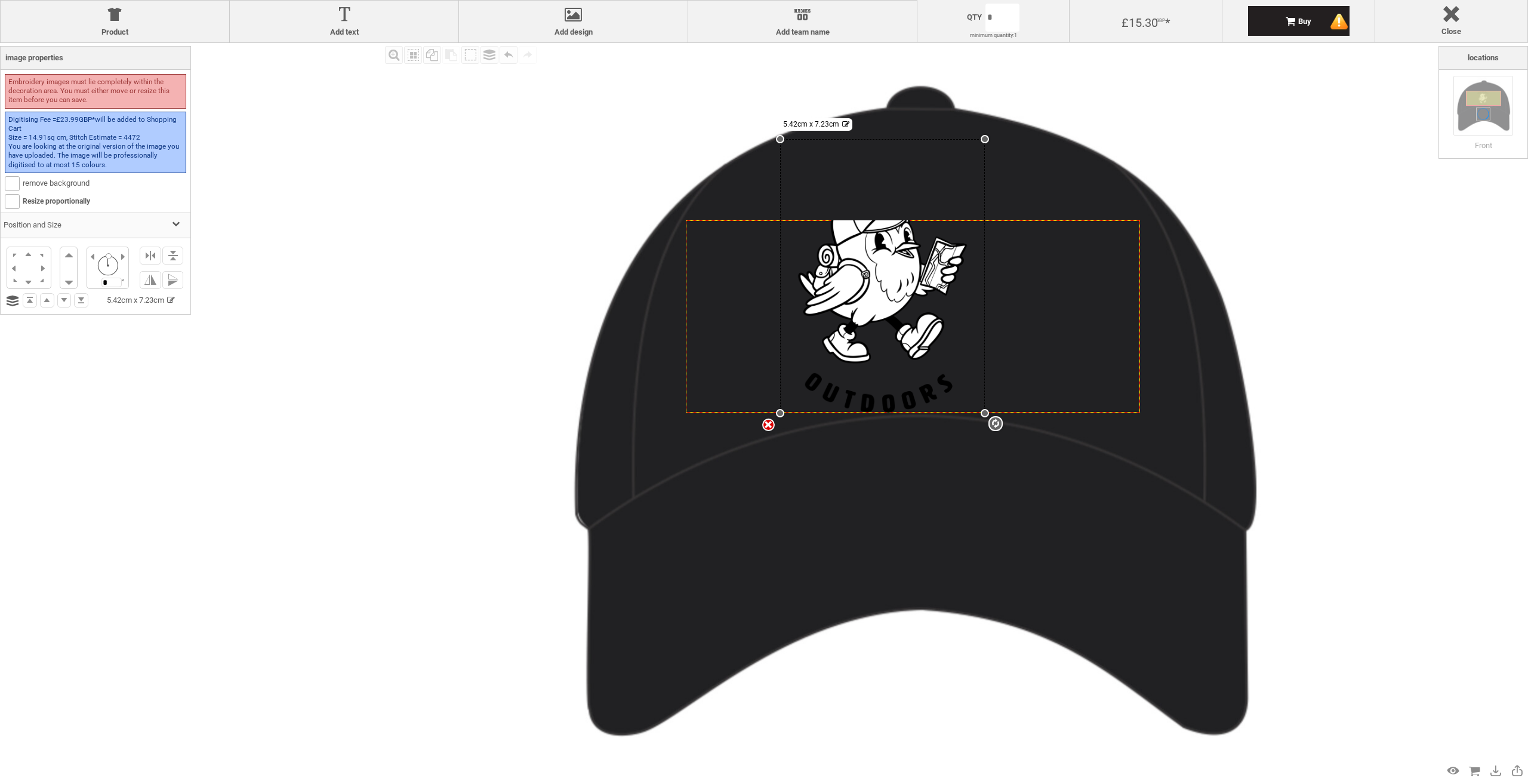
drag, startPoint x: 845, startPoint y: 219, endPoint x: 635, endPoint y: 138, distance: 225.1
click at [635, 138] on div "Created with Raphaël 2.1.2 settings 5.42cm x 7.23cm" at bounding box center [910, 412] width 739 height 739
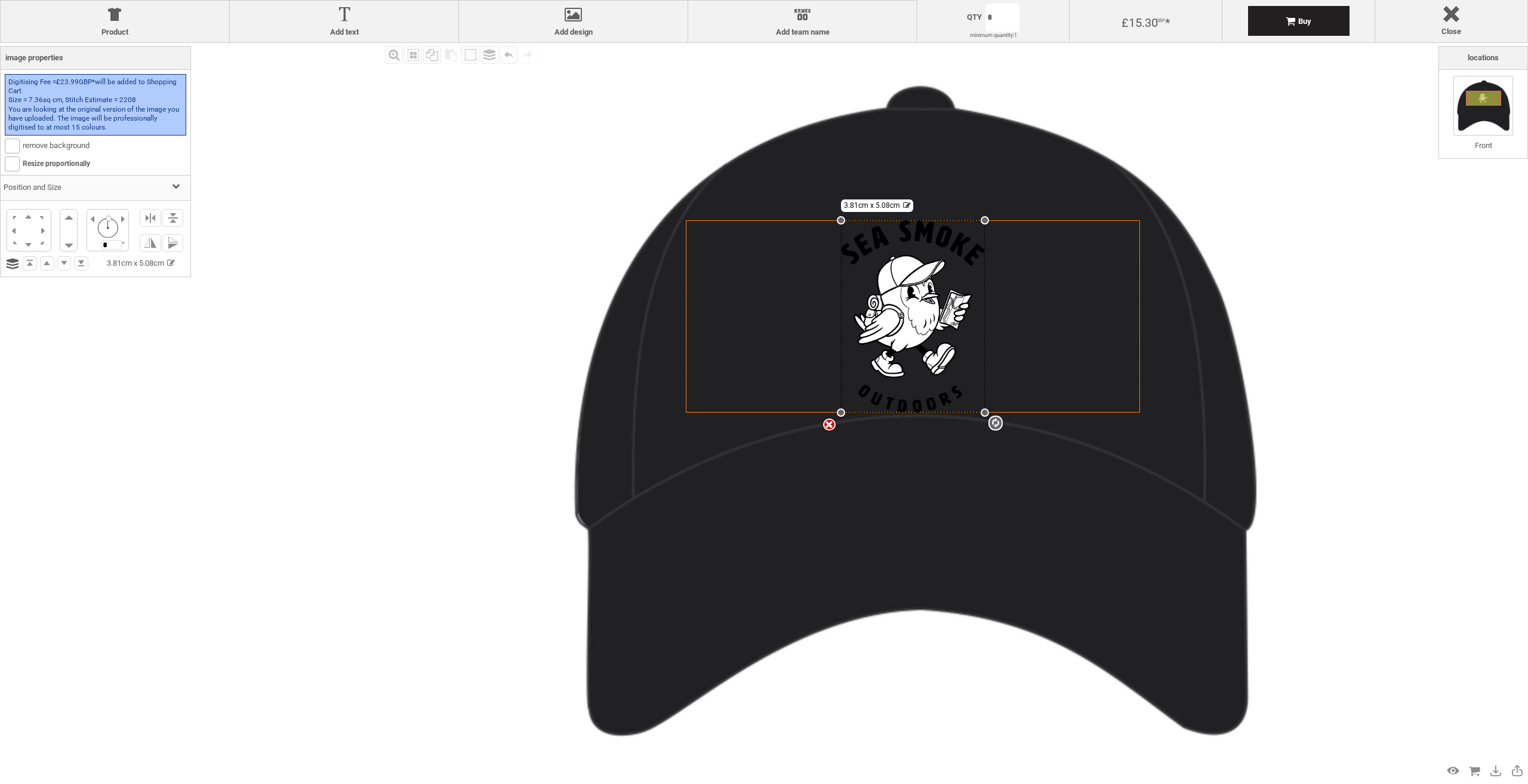
drag, startPoint x: 782, startPoint y: 139, endPoint x: 819, endPoint y: 220, distance: 89.1
click at [819, 220] on div "Created with Raphaël 2.1.2 settings 3.81cm x 5.08cm" at bounding box center [913, 317] width 454 height 192
click at [1340, 293] on div "Fill Background Zoom in Zoom out Select All Copy All Selected Paste Off On Grou…" at bounding box center [910, 412] width 1057 height 739
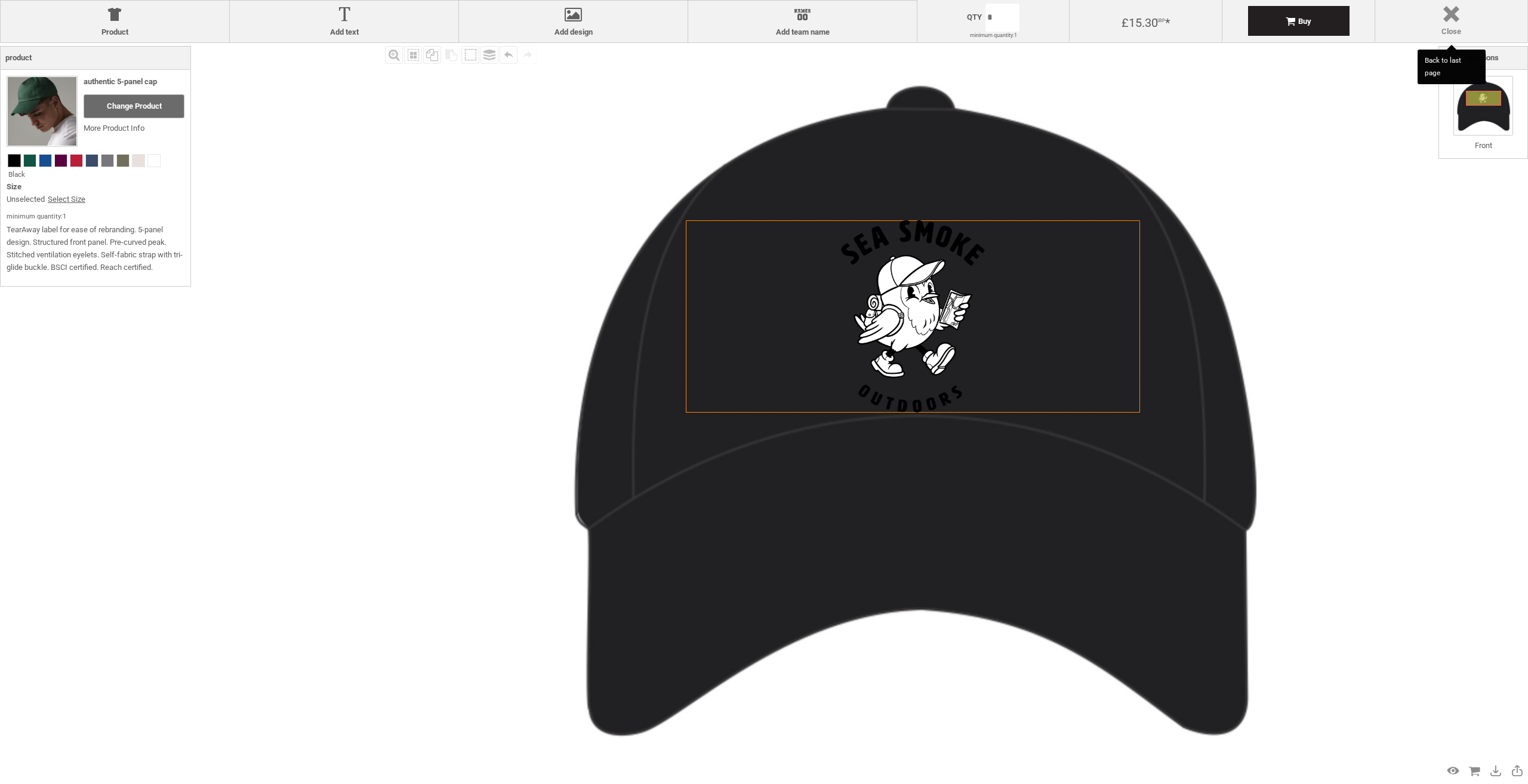
click at [1448, 30] on label "Close" at bounding box center [1451, 31] width 140 height 9
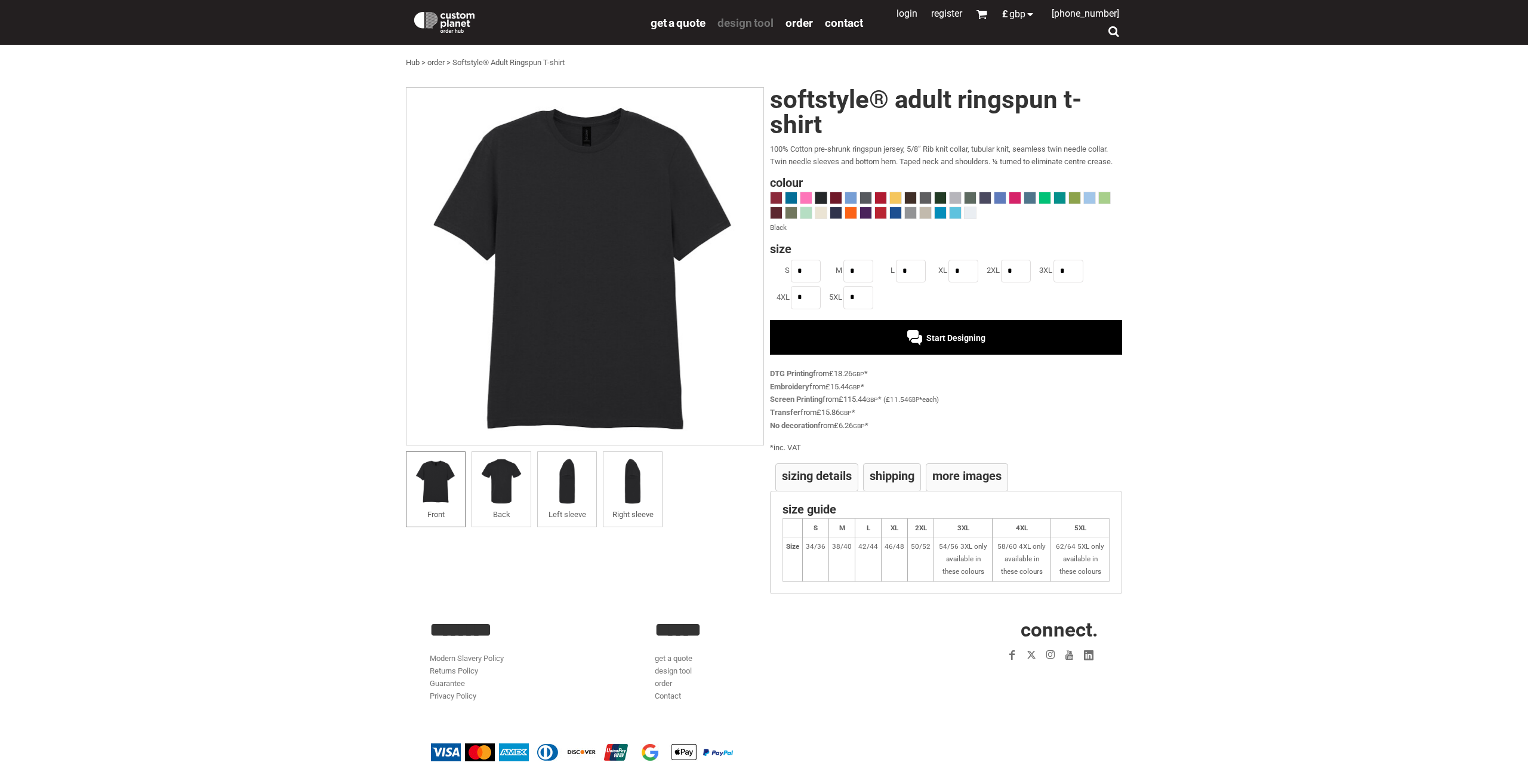
click at [760, 22] on span "design tool" at bounding box center [745, 23] width 56 height 14
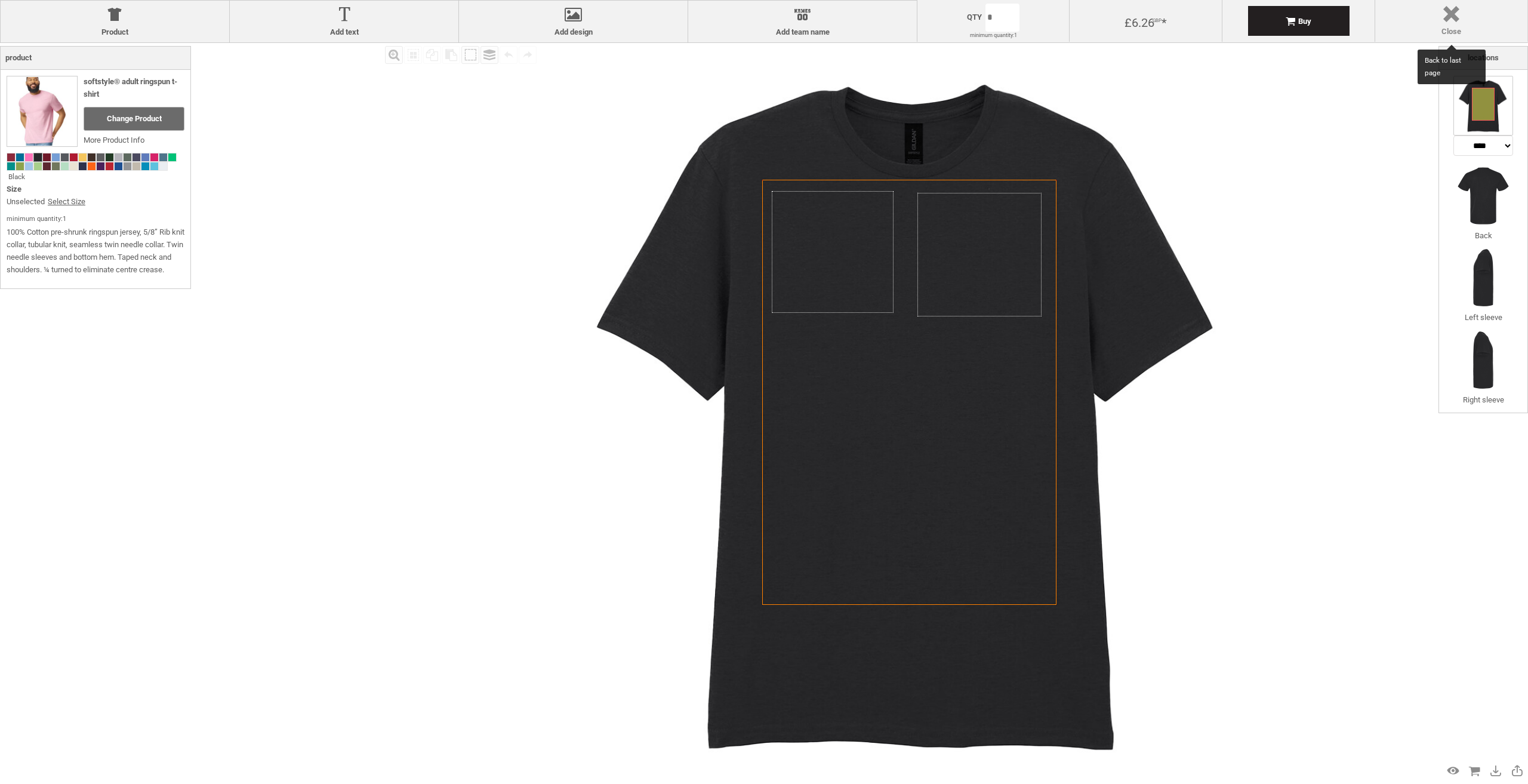
click at [1451, 18] on div at bounding box center [1451, 16] width 140 height 21
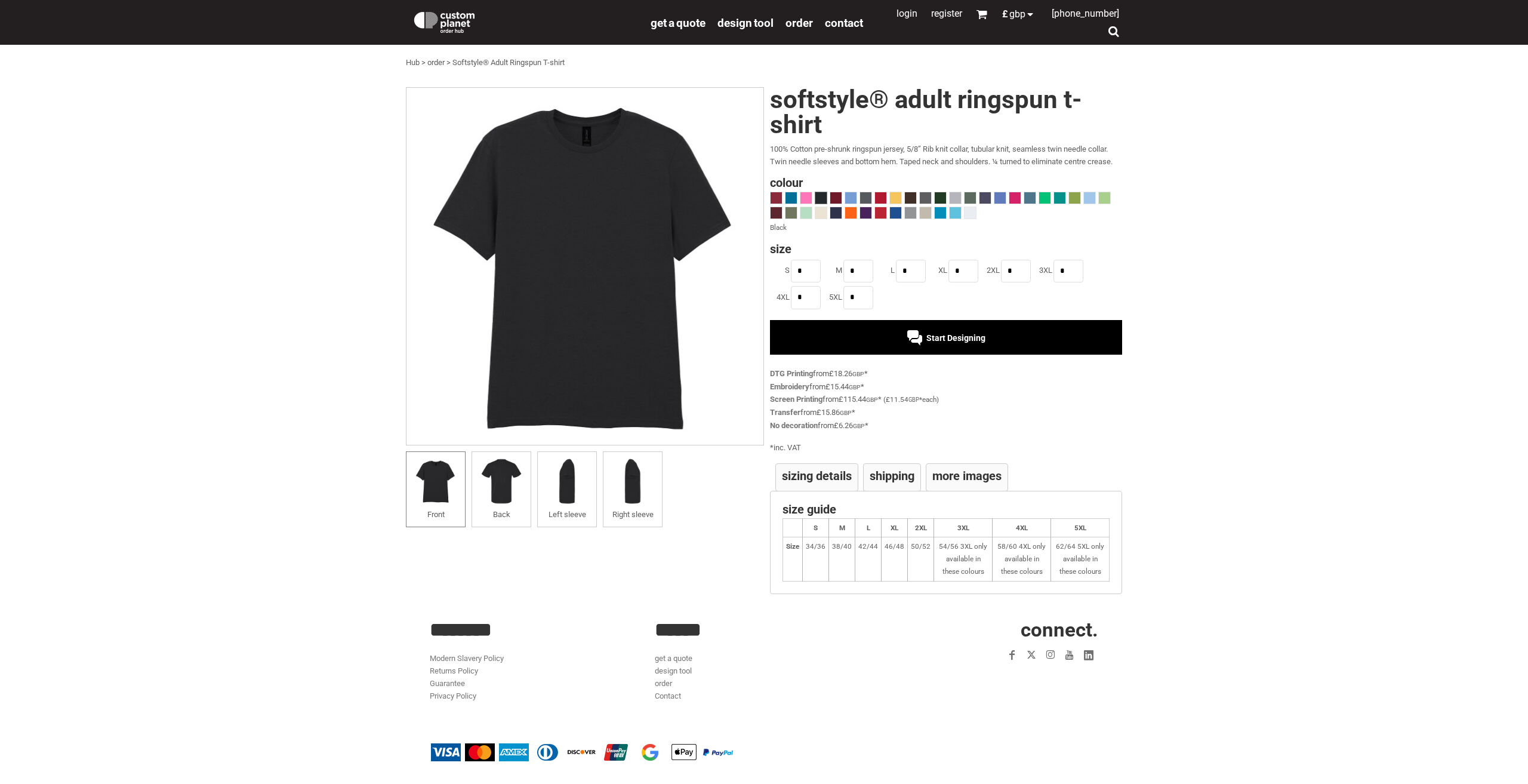
click at [456, 30] on img at bounding box center [445, 21] width 65 height 24
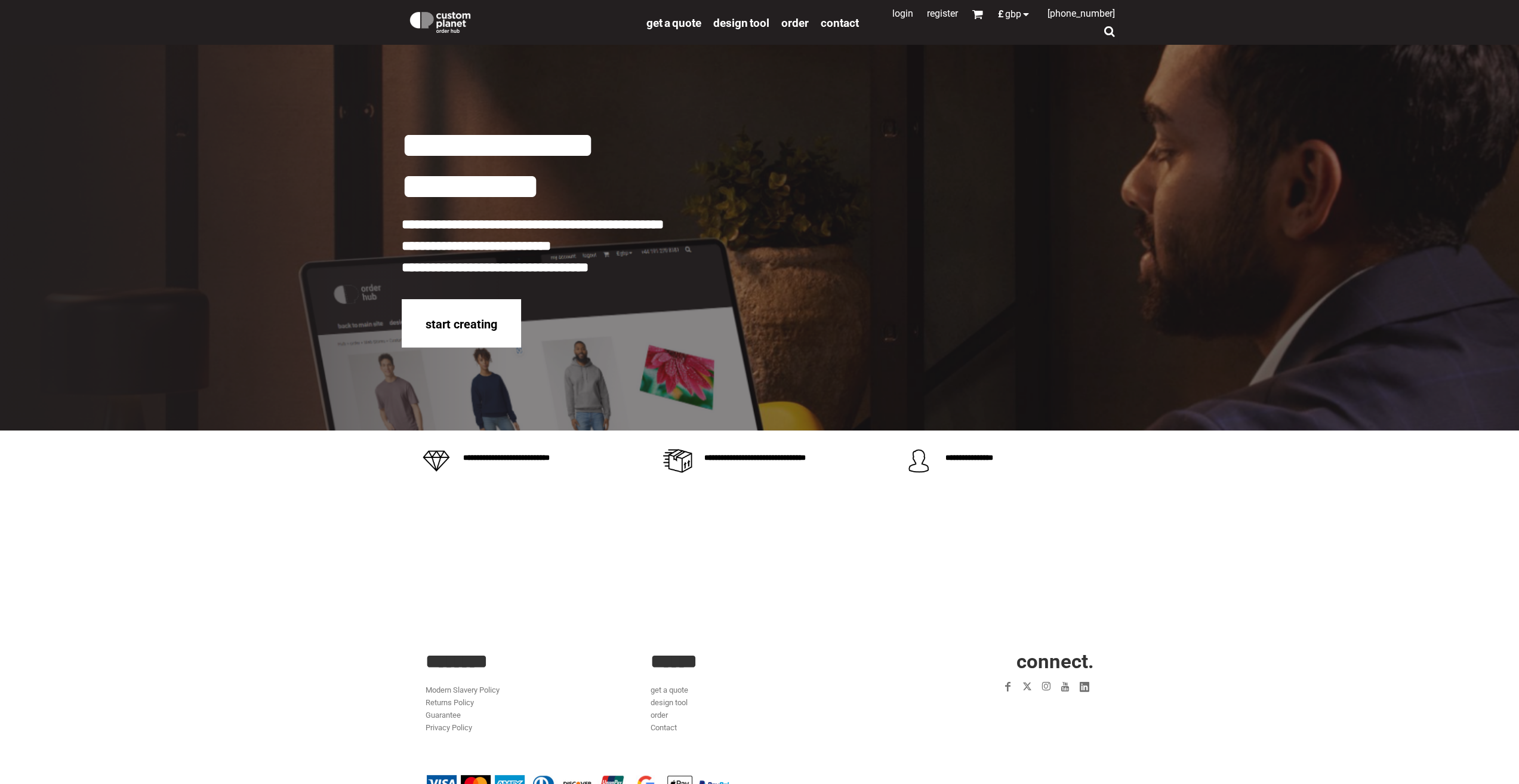
click at [456, 30] on img at bounding box center [440, 21] width 65 height 24
click at [795, 23] on span "order" at bounding box center [795, 23] width 28 height 14
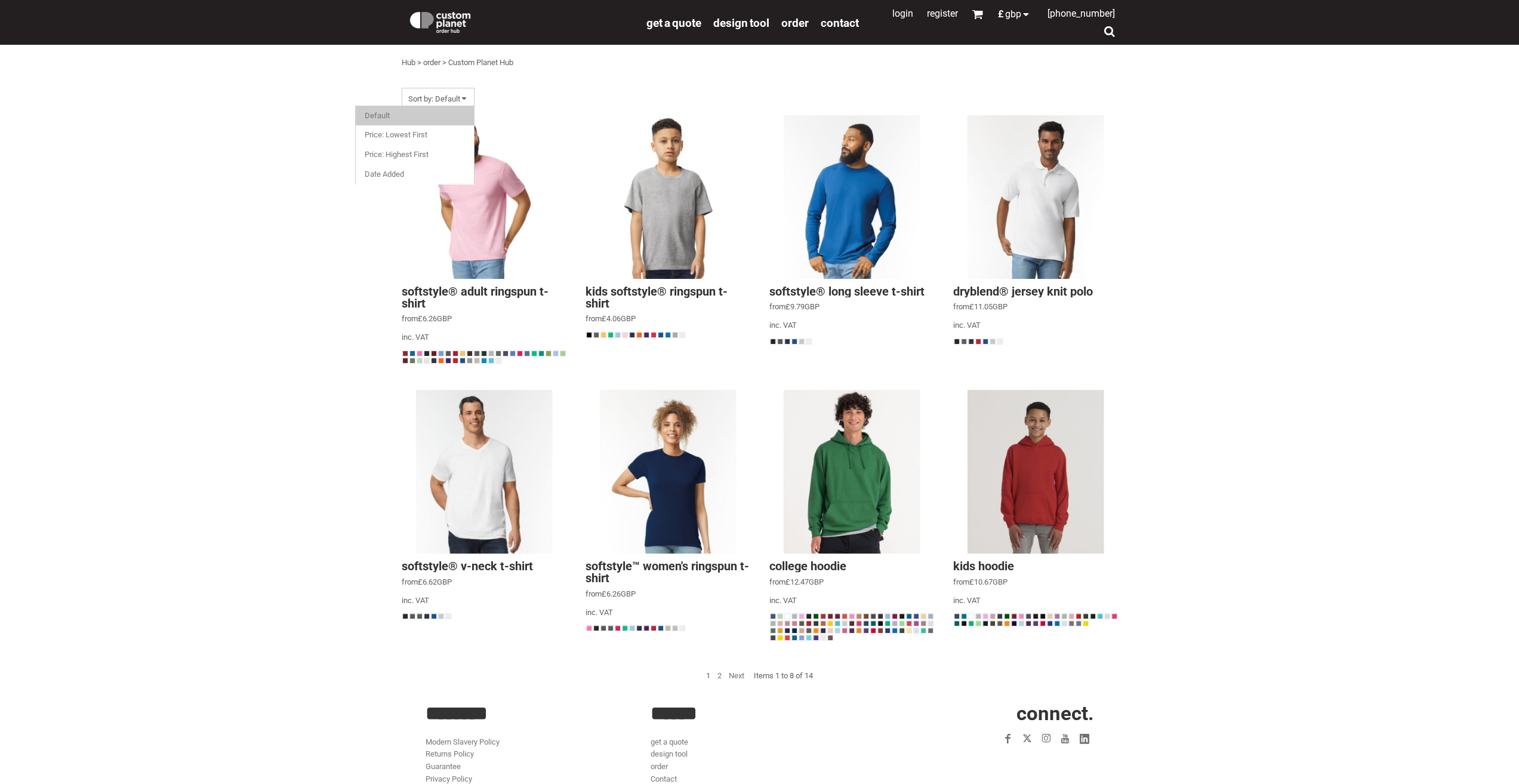
click at [445, 93] on span "Sort by: Default" at bounding box center [438, 99] width 73 height 22
click at [422, 151] on link "Price: Highest First" at bounding box center [415, 155] width 106 height 18
